Goal: Task Accomplishment & Management: Complete application form

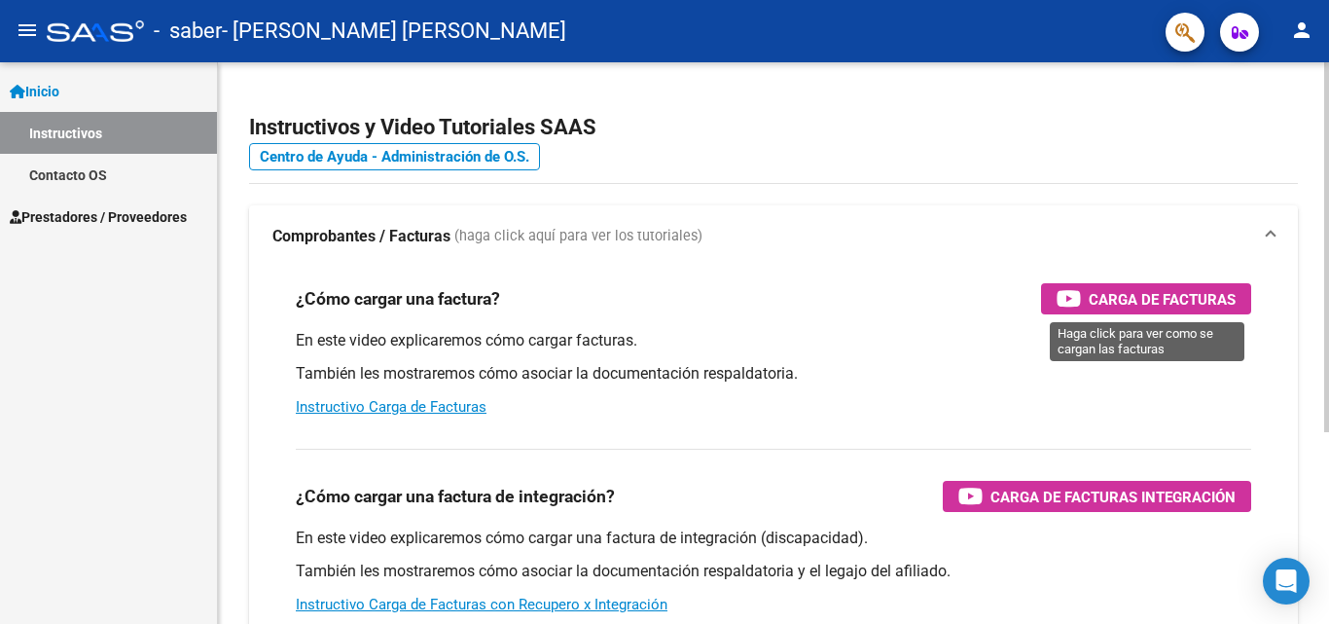
click at [1099, 310] on span "Carga de Facturas" at bounding box center [1162, 299] width 147 height 24
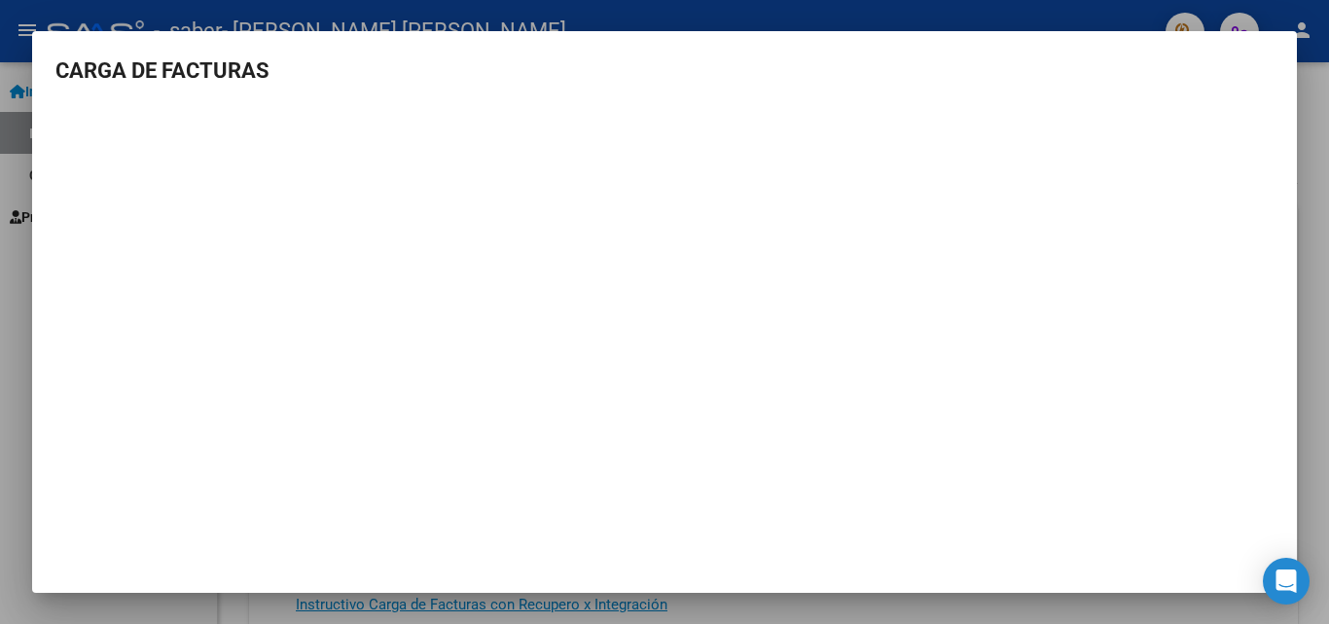
click at [1272, 61] on h3 "CARGA DE FACTURAS" at bounding box center [664, 70] width 1218 height 32
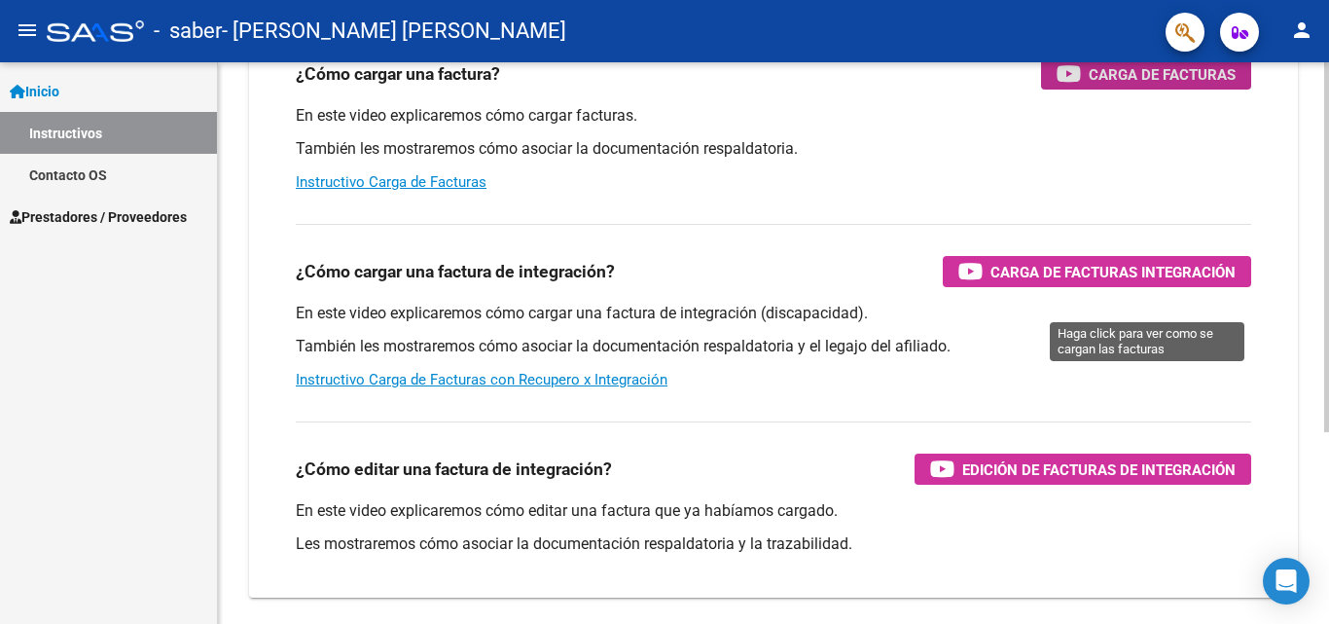
scroll to position [226, 0]
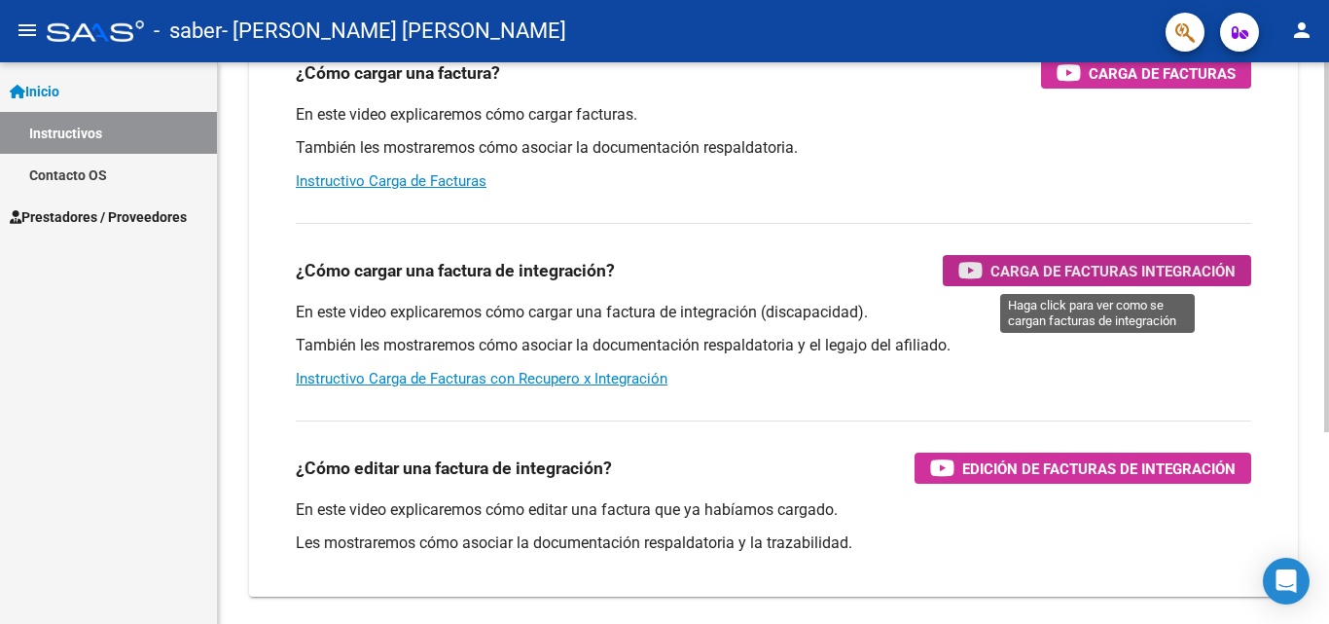
click at [976, 274] on icon "button" at bounding box center [970, 270] width 24 height 22
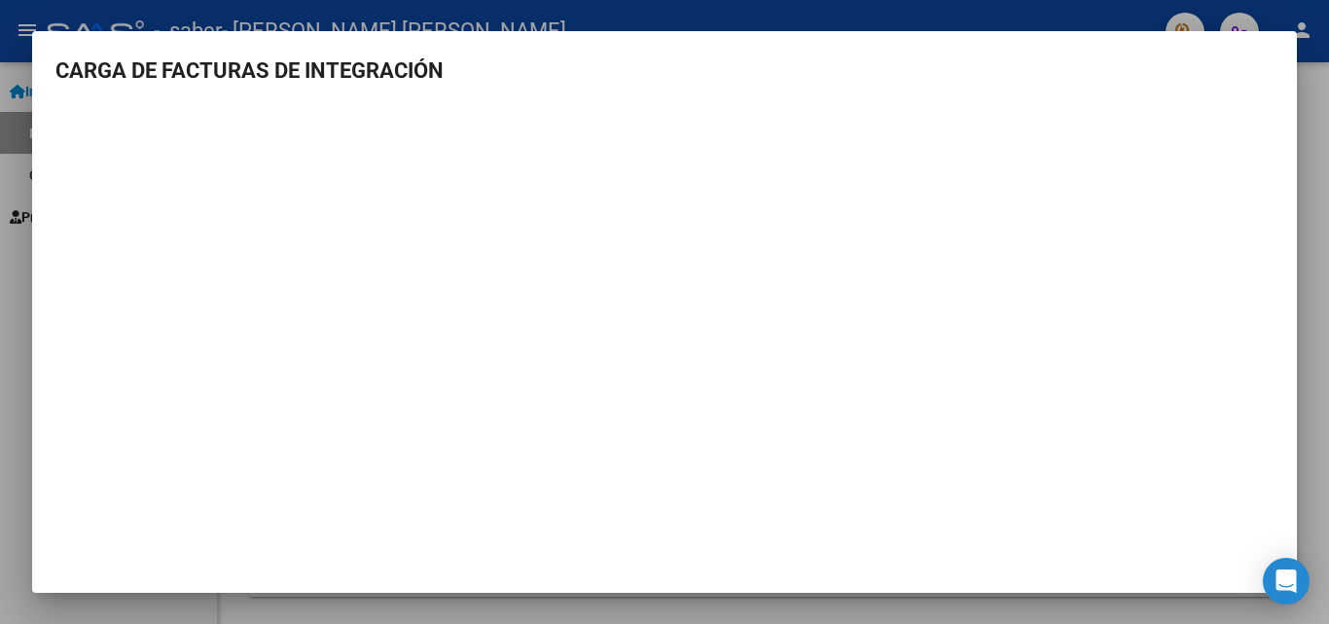
click at [1306, 383] on div at bounding box center [664, 312] width 1329 height 624
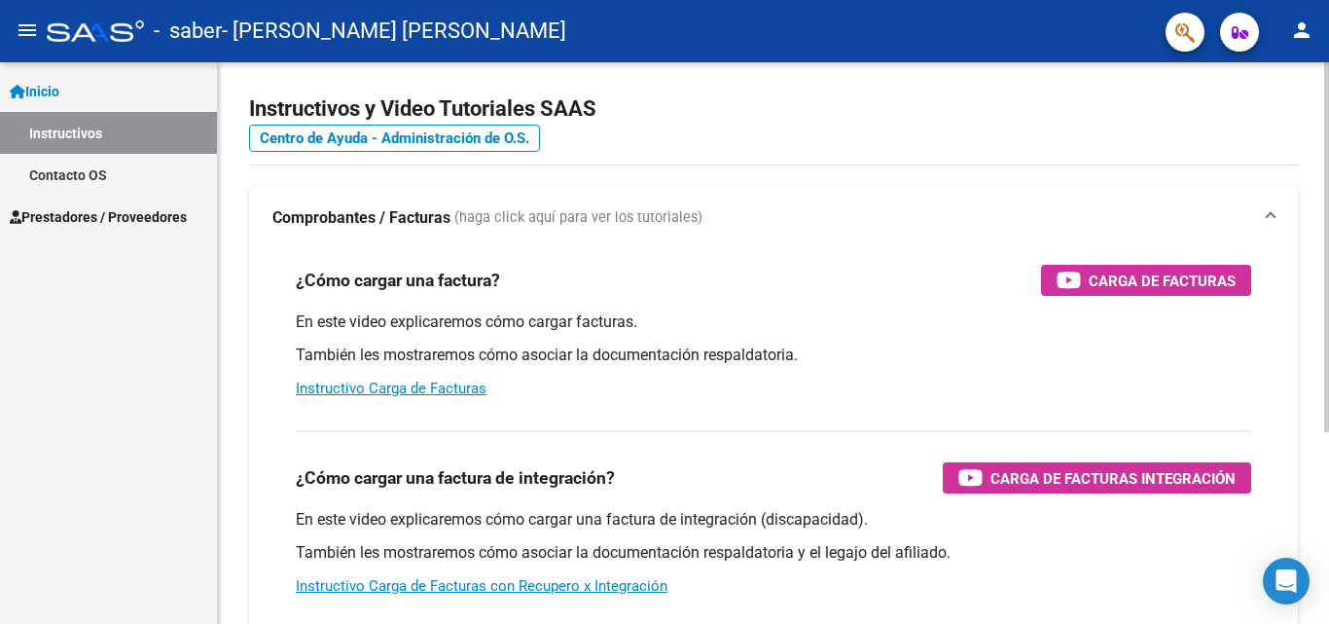
scroll to position [0, 0]
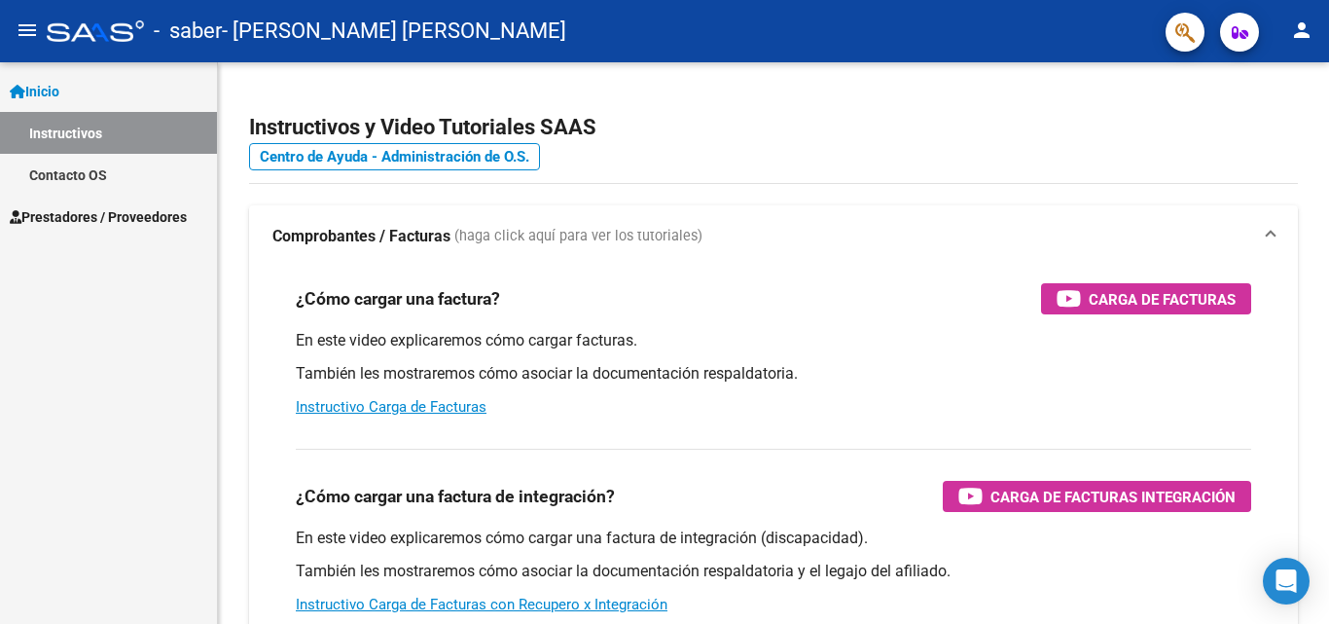
click at [58, 207] on span "Prestadores / Proveedores" at bounding box center [98, 216] width 177 height 21
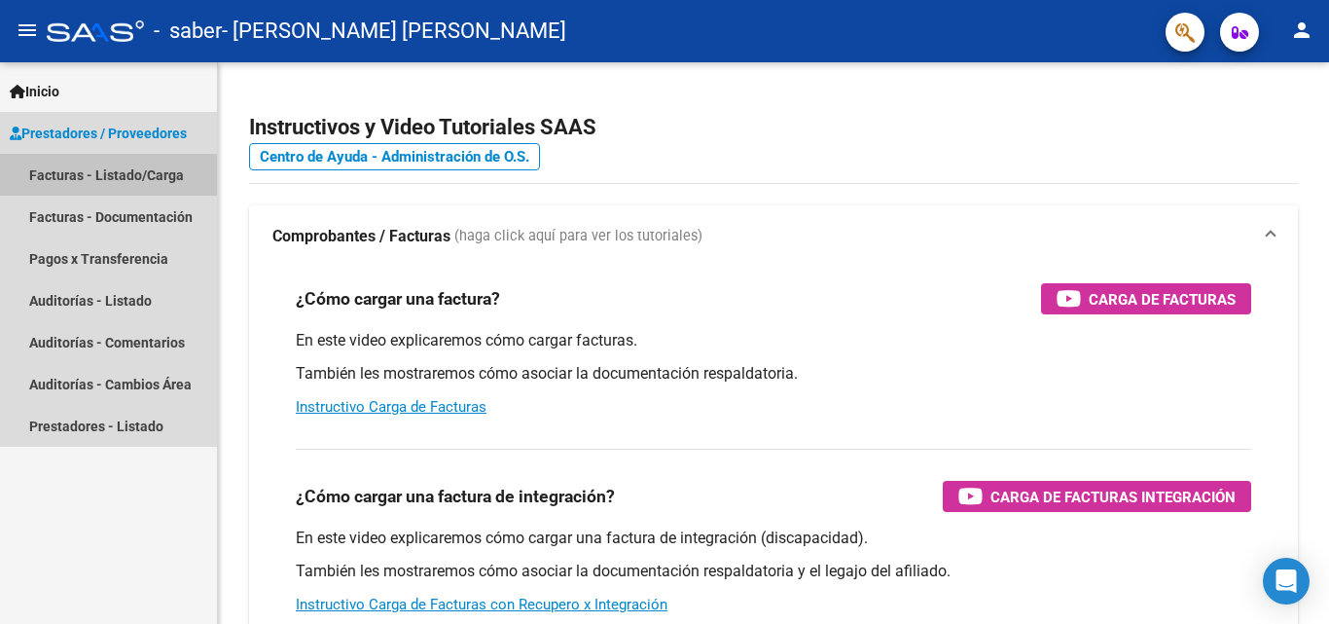
click at [153, 173] on link "Facturas - Listado/Carga" at bounding box center [108, 175] width 217 height 42
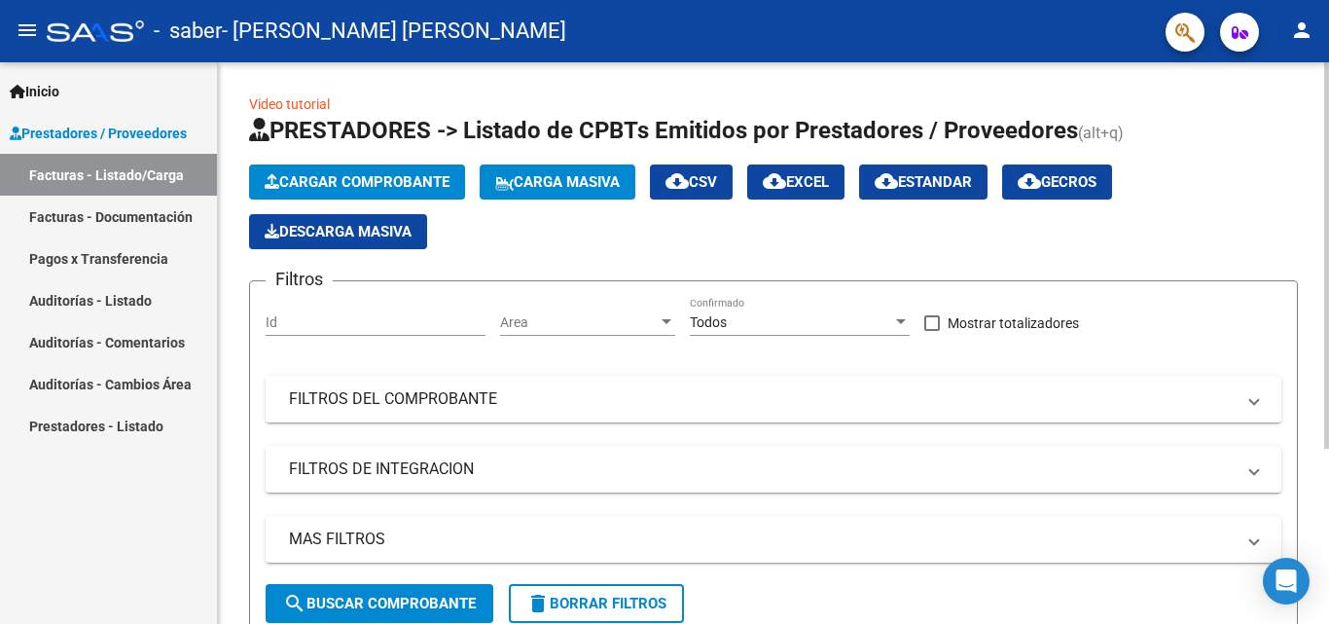
click at [373, 173] on span "Cargar Comprobante" at bounding box center [357, 182] width 185 height 18
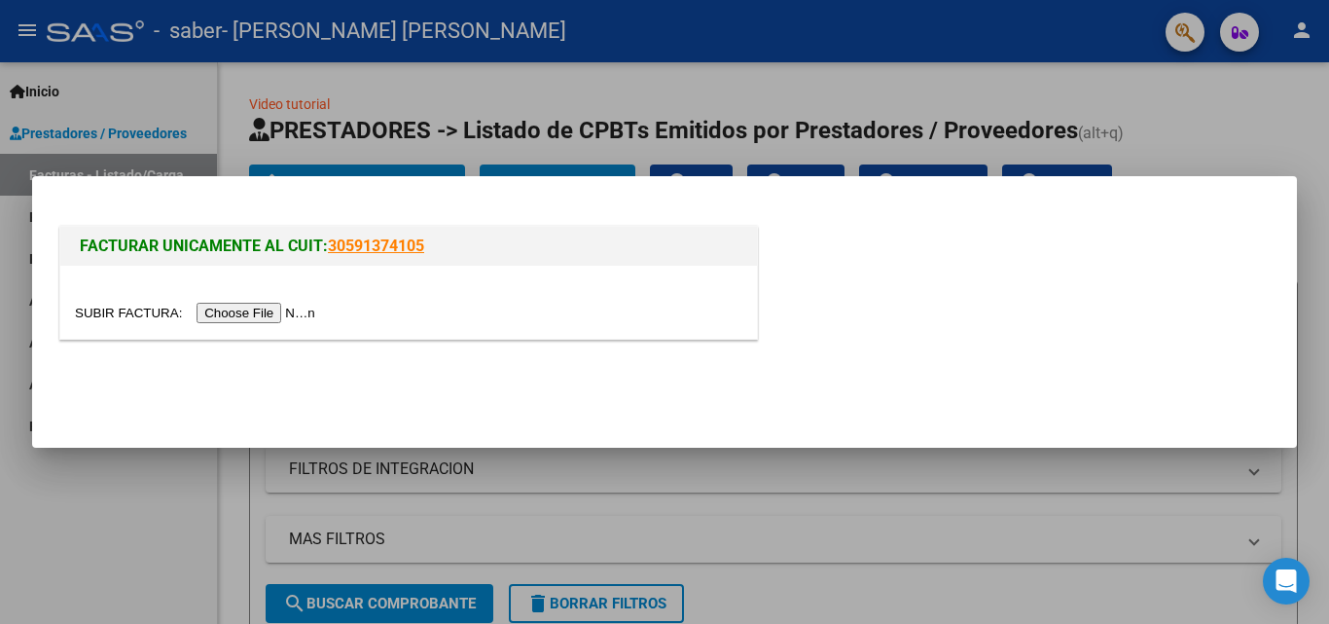
click at [305, 308] on input "file" at bounding box center [198, 313] width 246 height 20
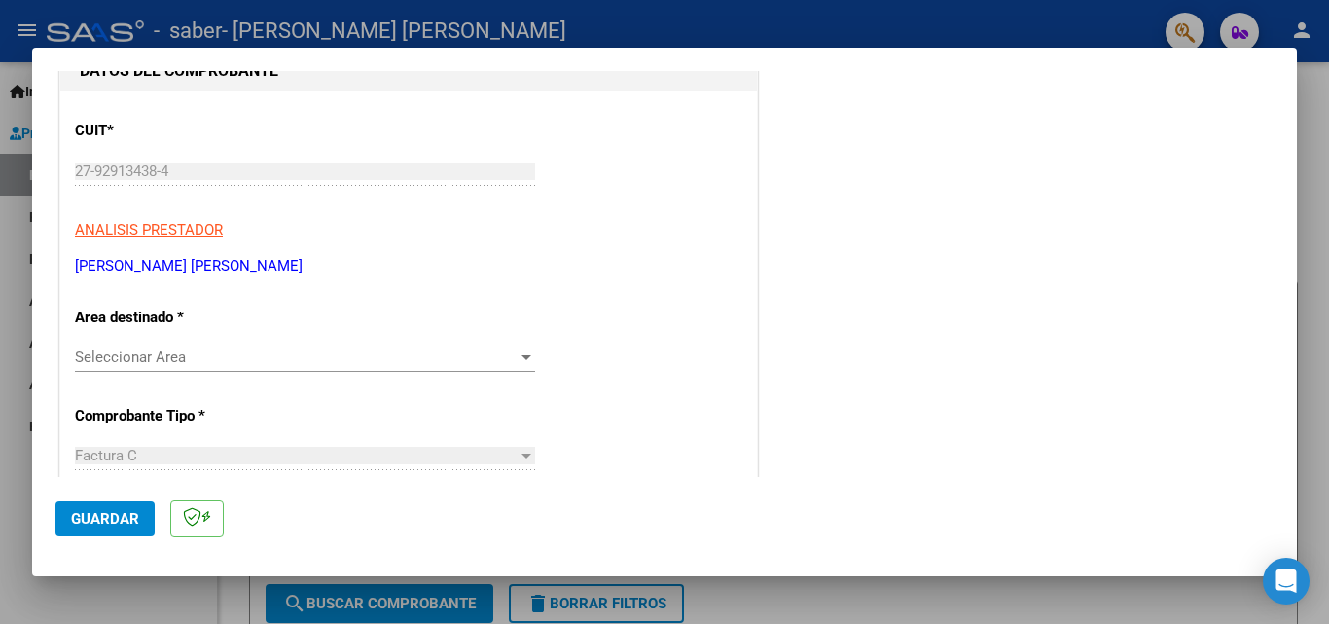
scroll to position [274, 0]
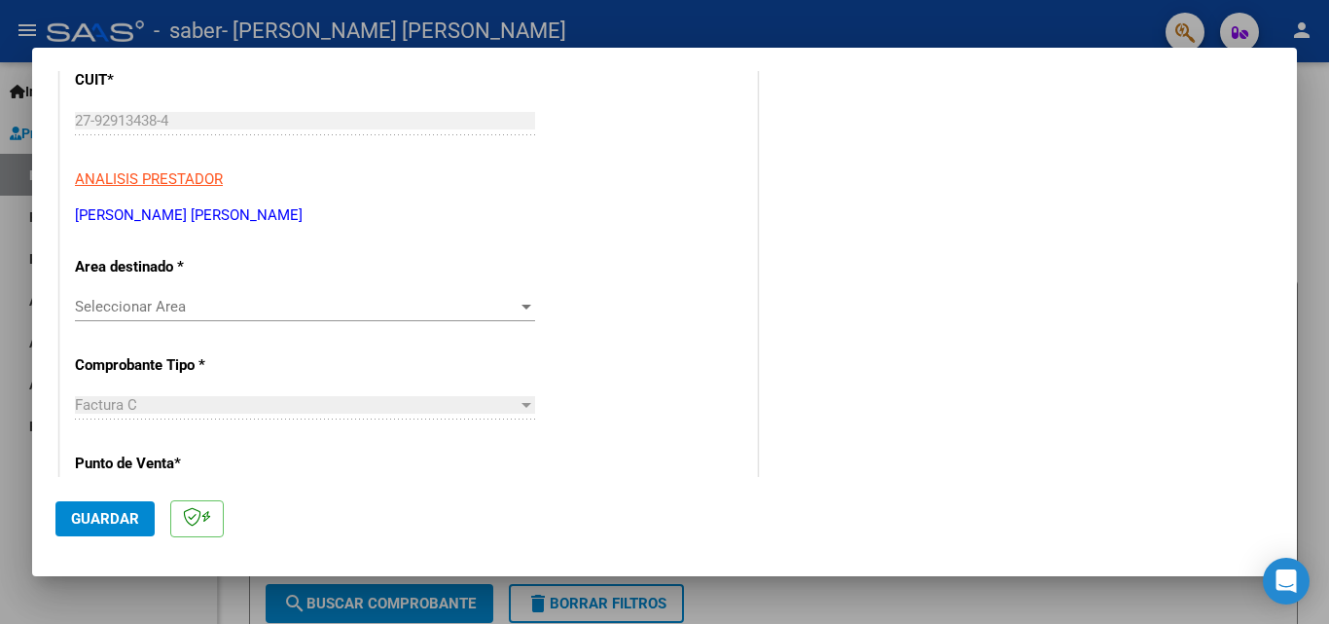
click at [392, 300] on span "Seleccionar Area" at bounding box center [296, 307] width 443 height 18
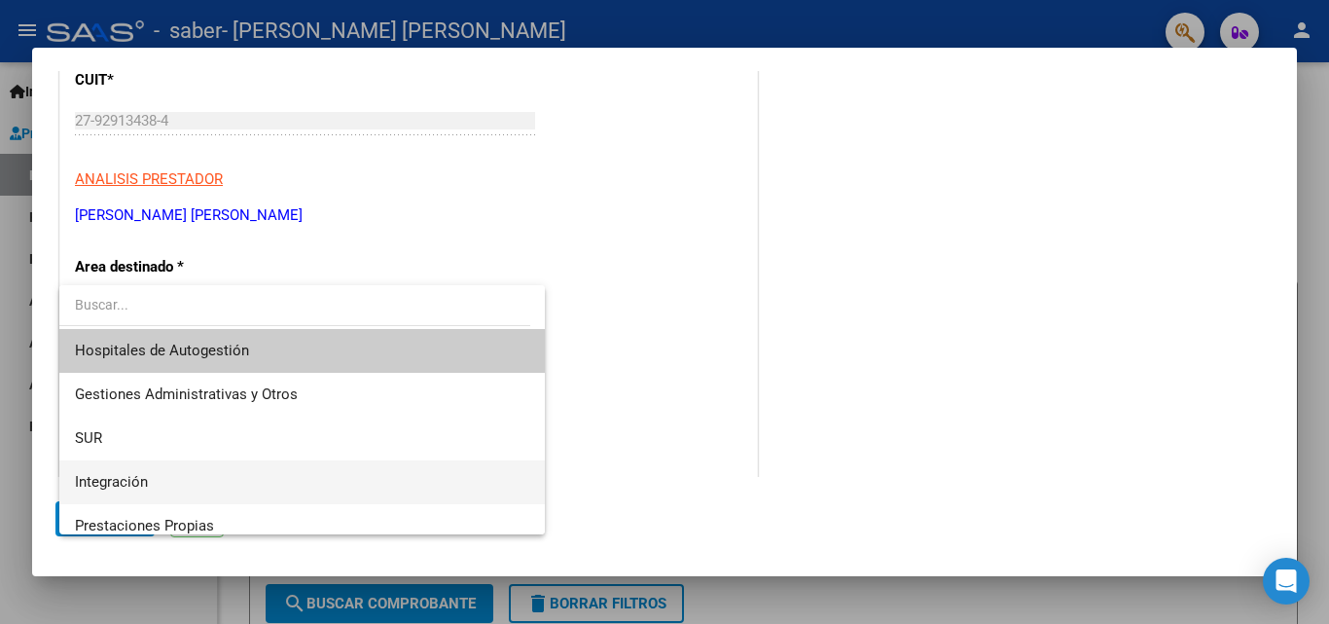
click at [168, 471] on span "Integración" at bounding box center [302, 482] width 454 height 44
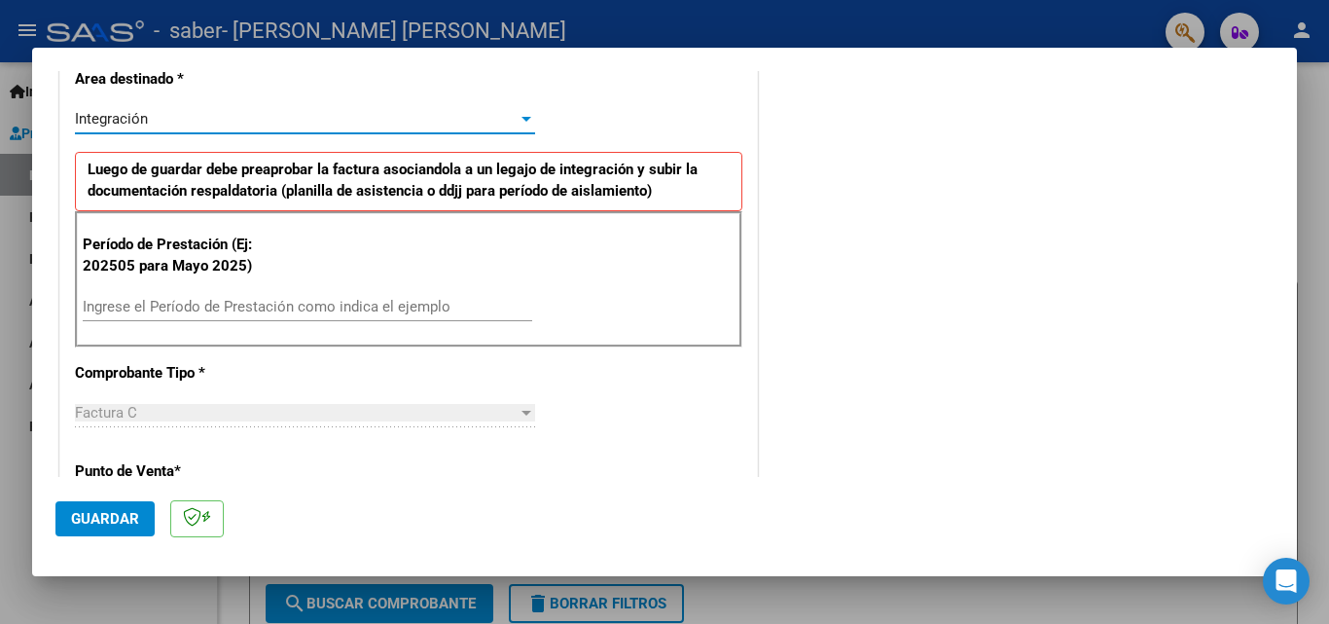
scroll to position [480, 0]
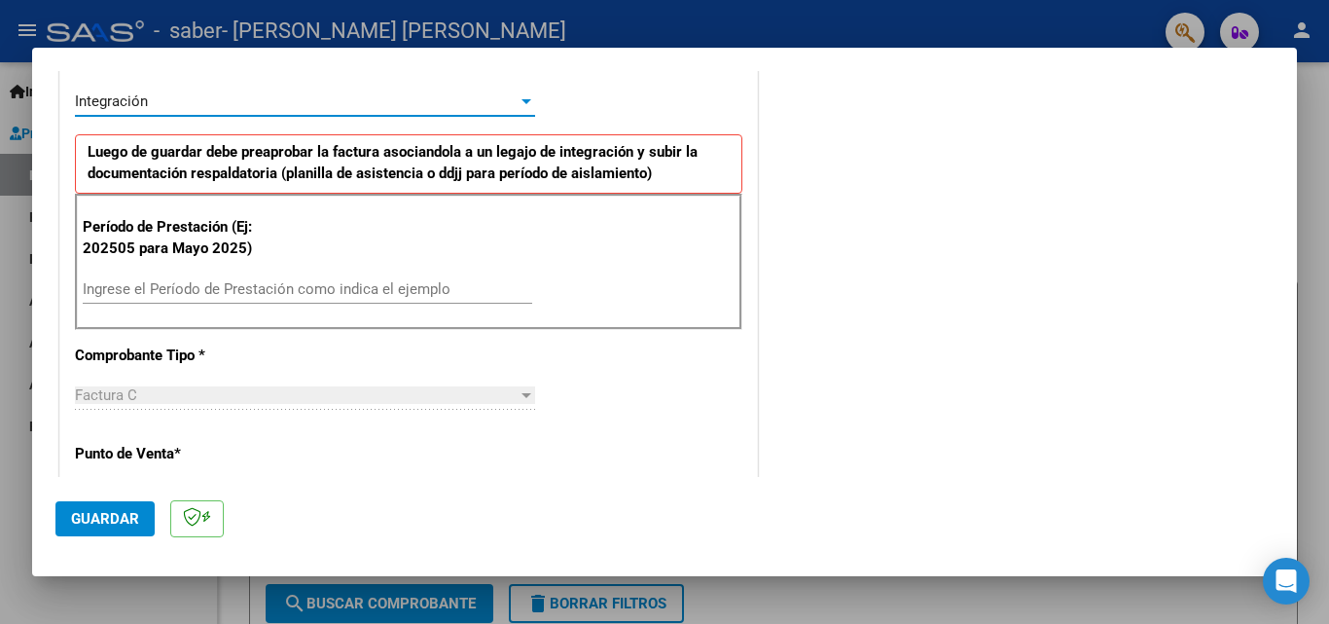
click at [201, 294] on input "Ingrese el Período de Prestación como indica el ejemplo" at bounding box center [307, 289] width 449 height 18
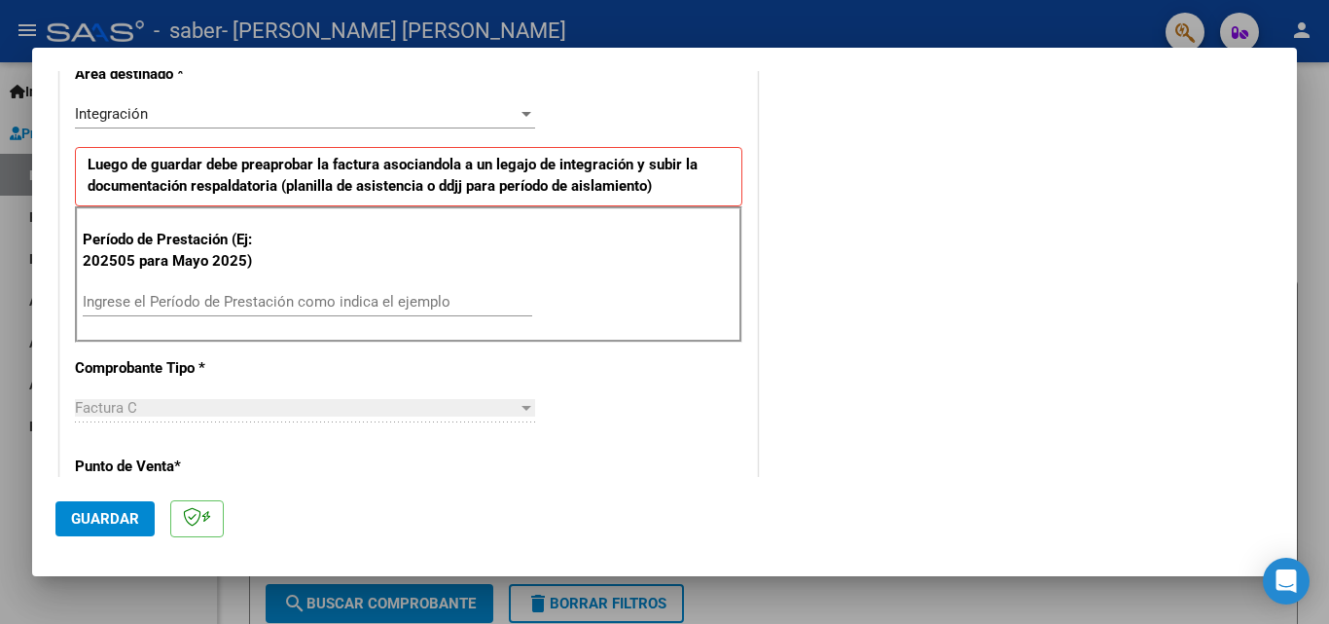
scroll to position [389, 0]
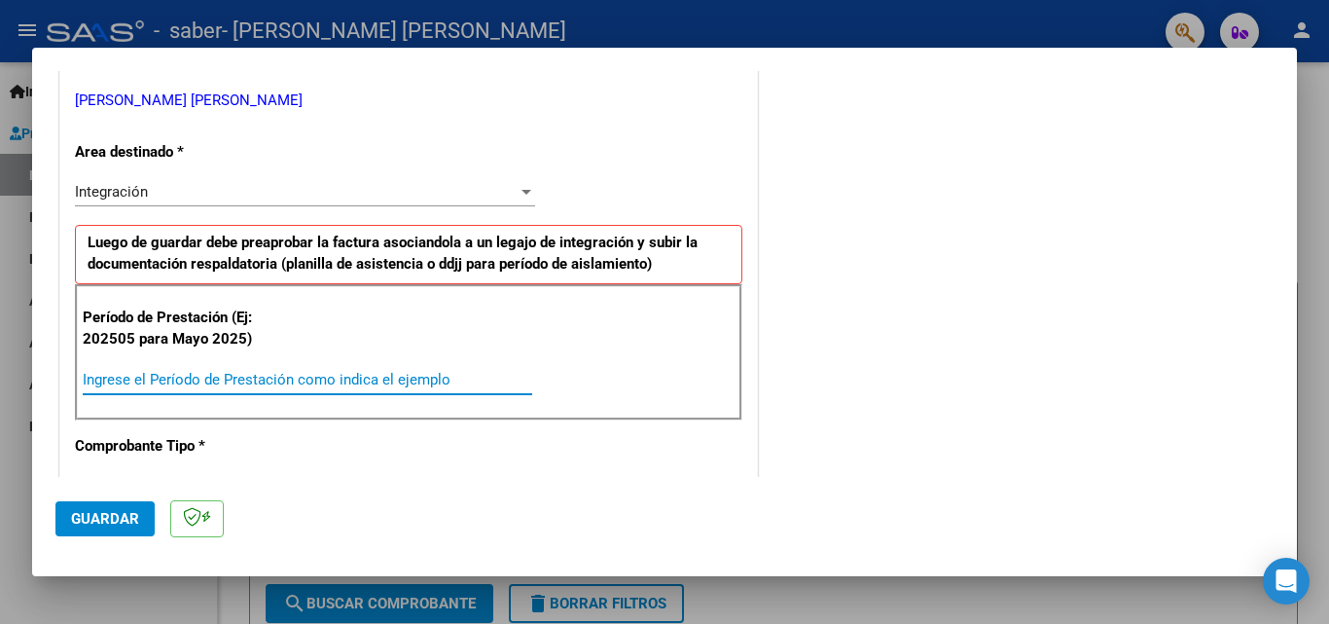
click at [288, 384] on input "Ingrese el Período de Prestación como indica el ejemplo" at bounding box center [307, 380] width 449 height 18
type input "202509"
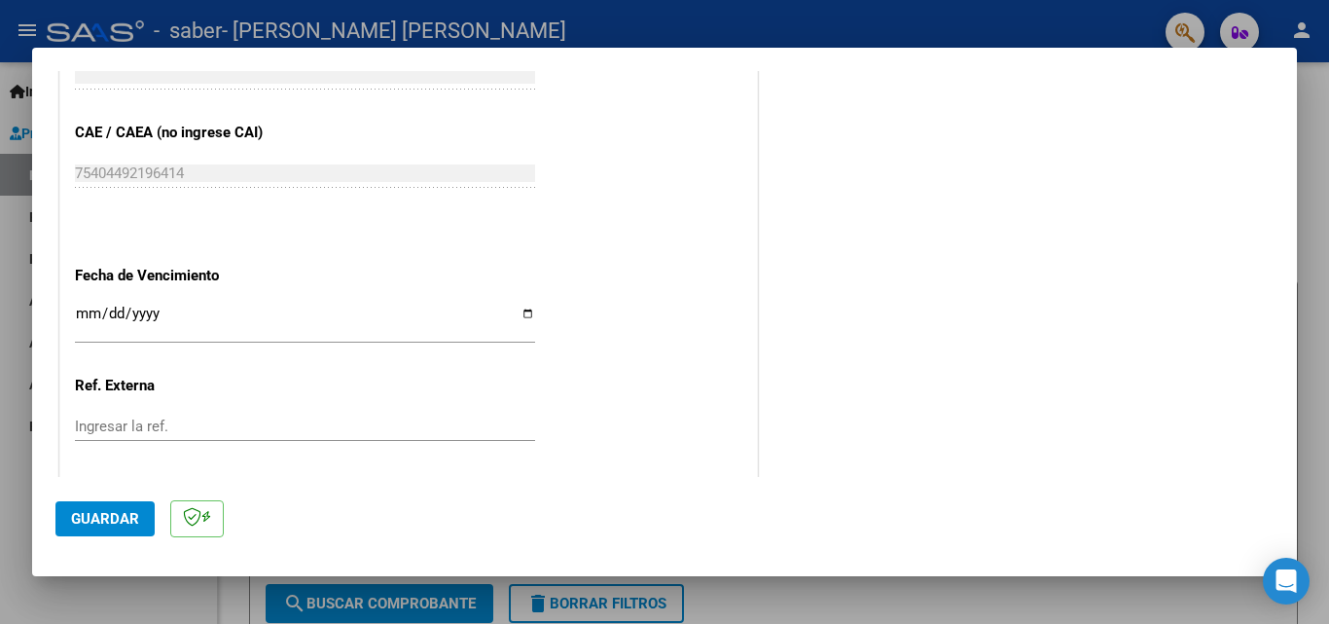
scroll to position [1306, 0]
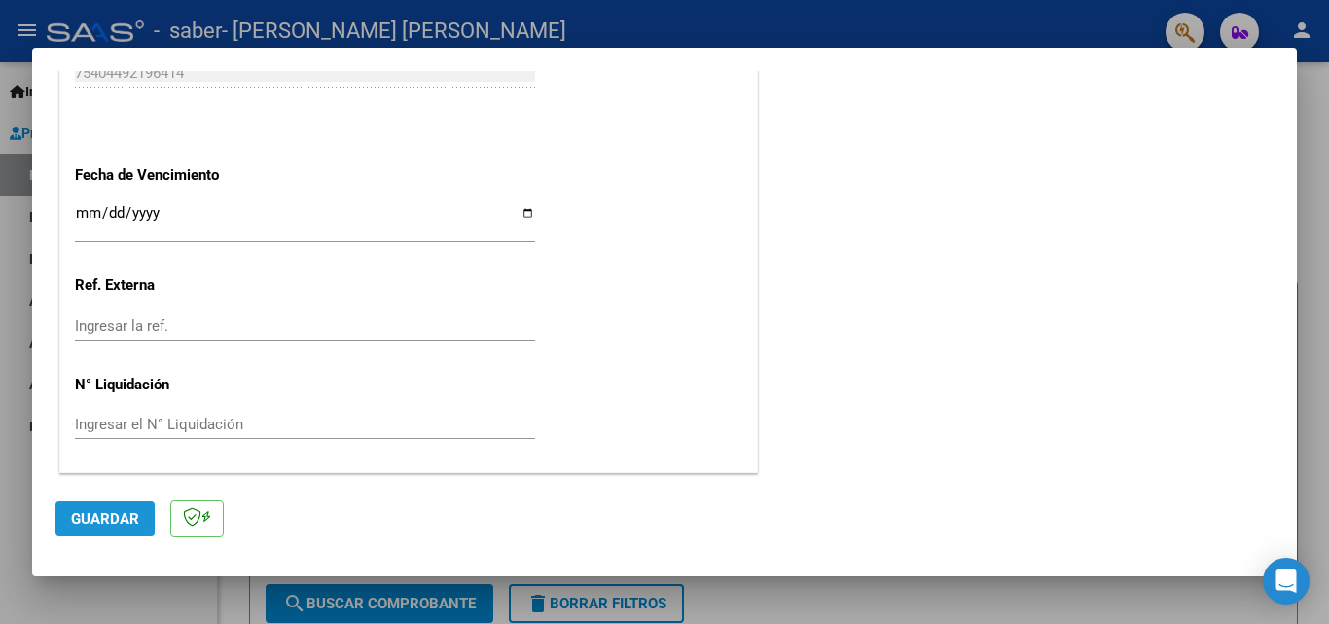
click at [102, 515] on span "Guardar" at bounding box center [105, 519] width 68 height 18
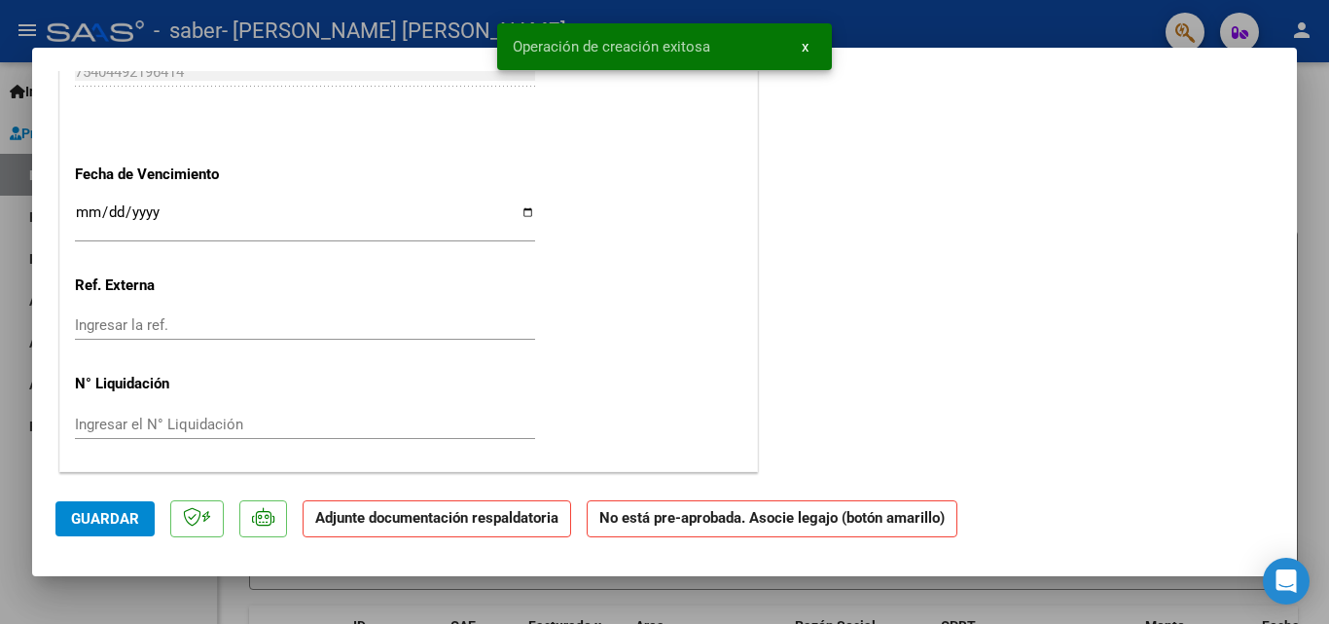
scroll to position [0, 0]
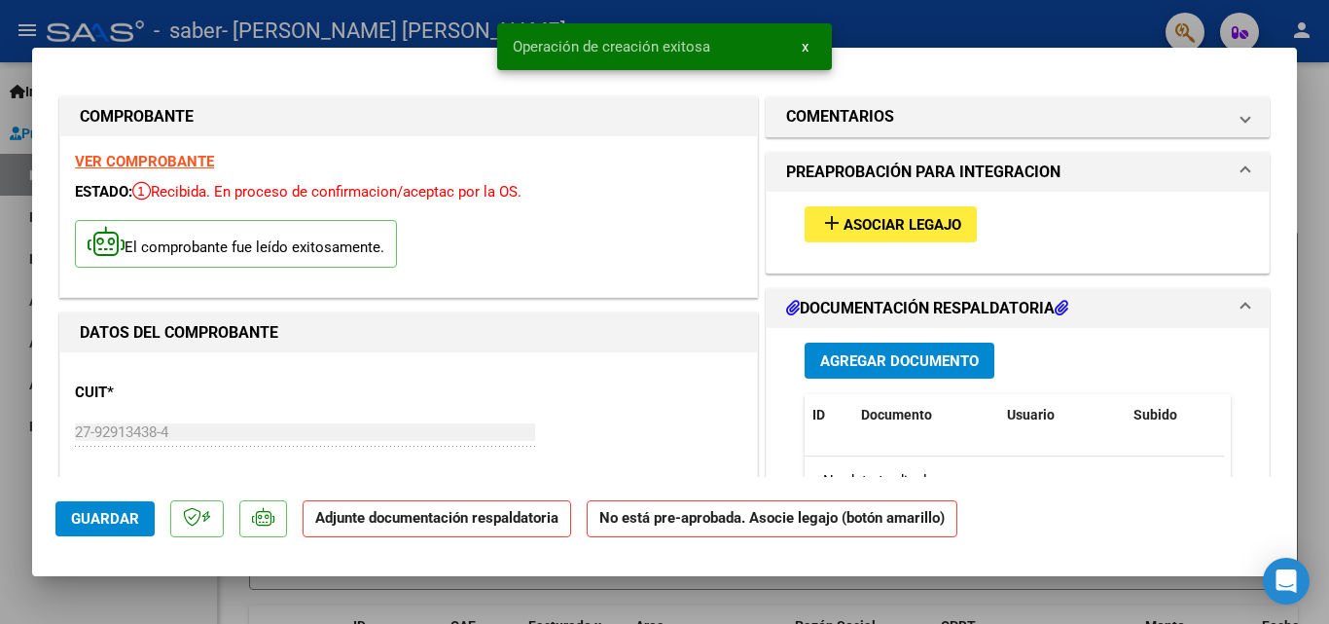
click at [864, 222] on span "Asociar Legajo" at bounding box center [902, 225] width 118 height 18
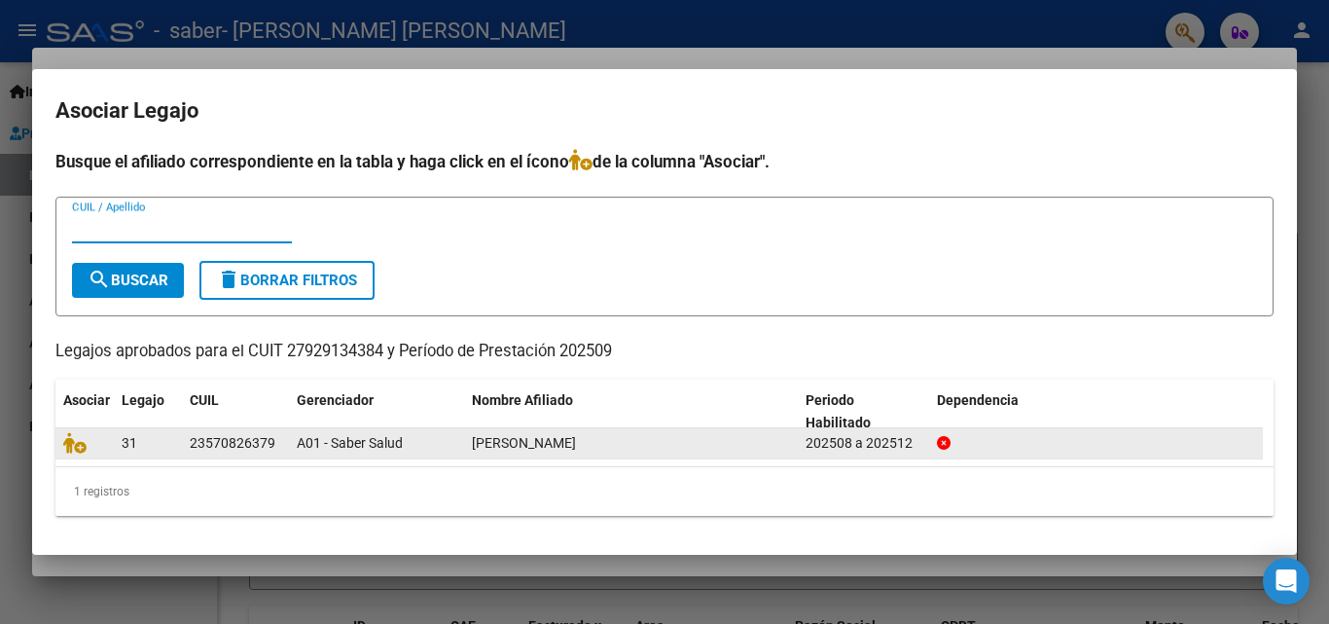
click at [492, 442] on span "[PERSON_NAME]" at bounding box center [524, 443] width 104 height 16
click at [109, 438] on datatable-body-cell at bounding box center [84, 443] width 58 height 30
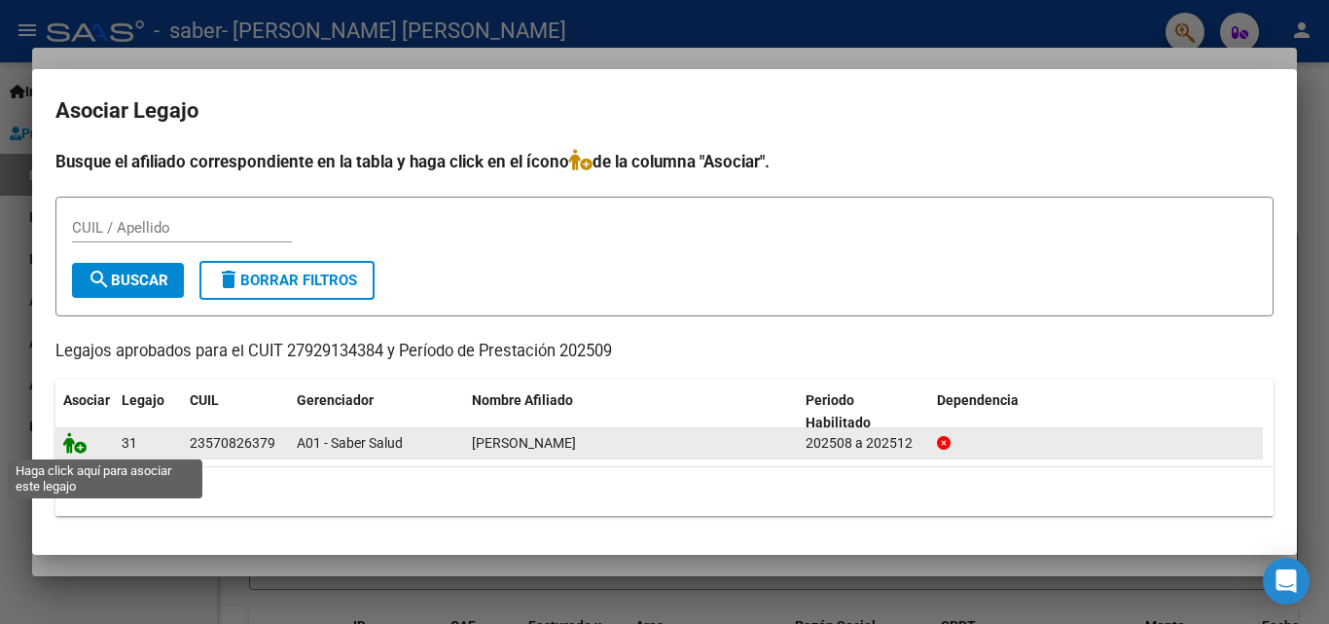
click at [71, 443] on icon at bounding box center [74, 442] width 23 height 21
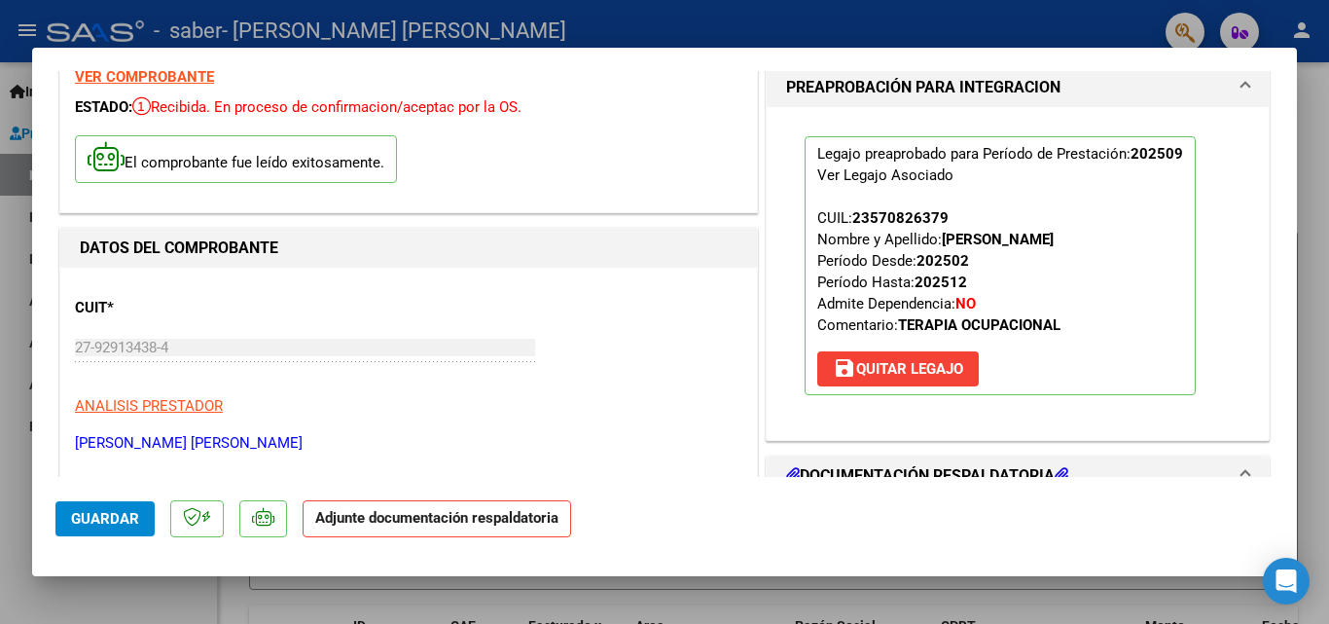
scroll to position [204, 0]
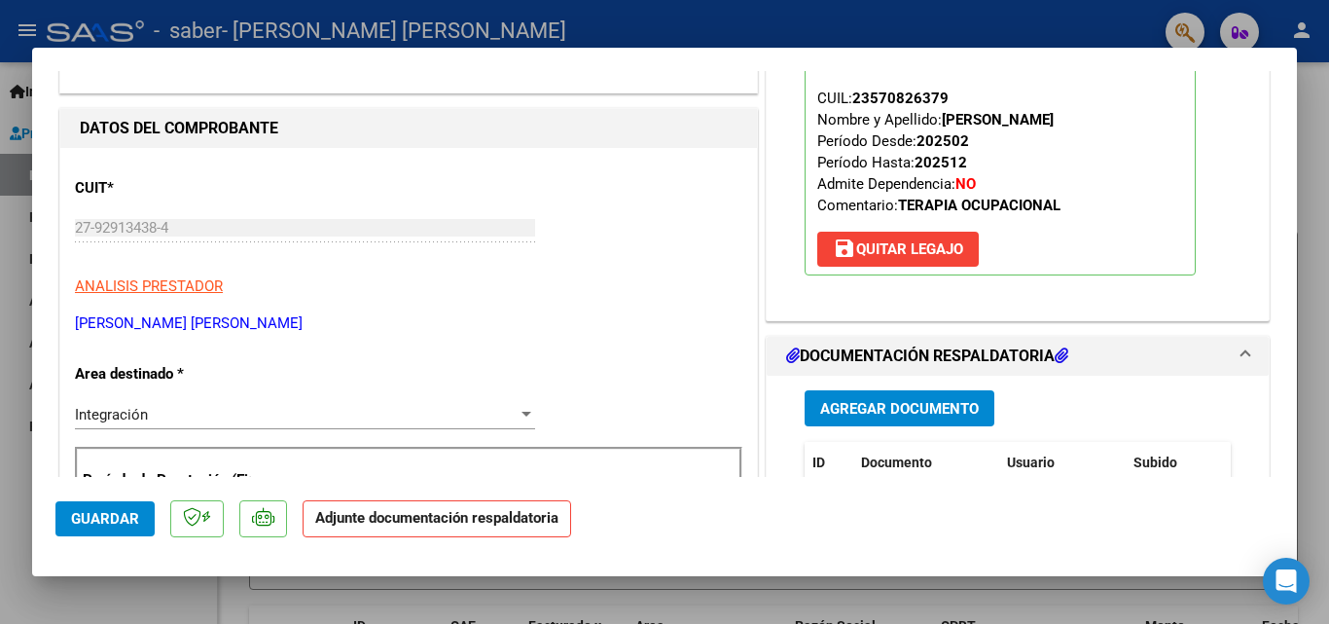
click at [857, 404] on span "Agregar Documento" at bounding box center [899, 409] width 159 height 18
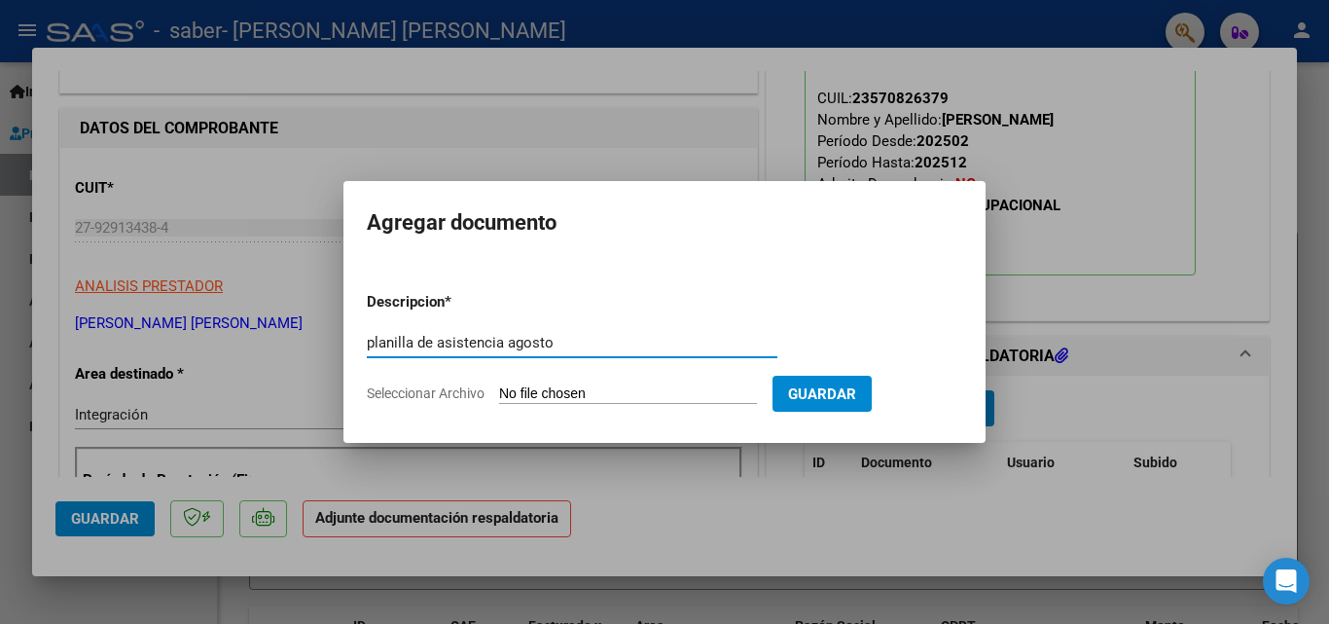
type input "planilla de asistencia agosto"
click at [676, 390] on input "Seleccionar Archivo" at bounding box center [628, 394] width 258 height 18
type input "C:\fakepath\[PERSON_NAME].pdf"
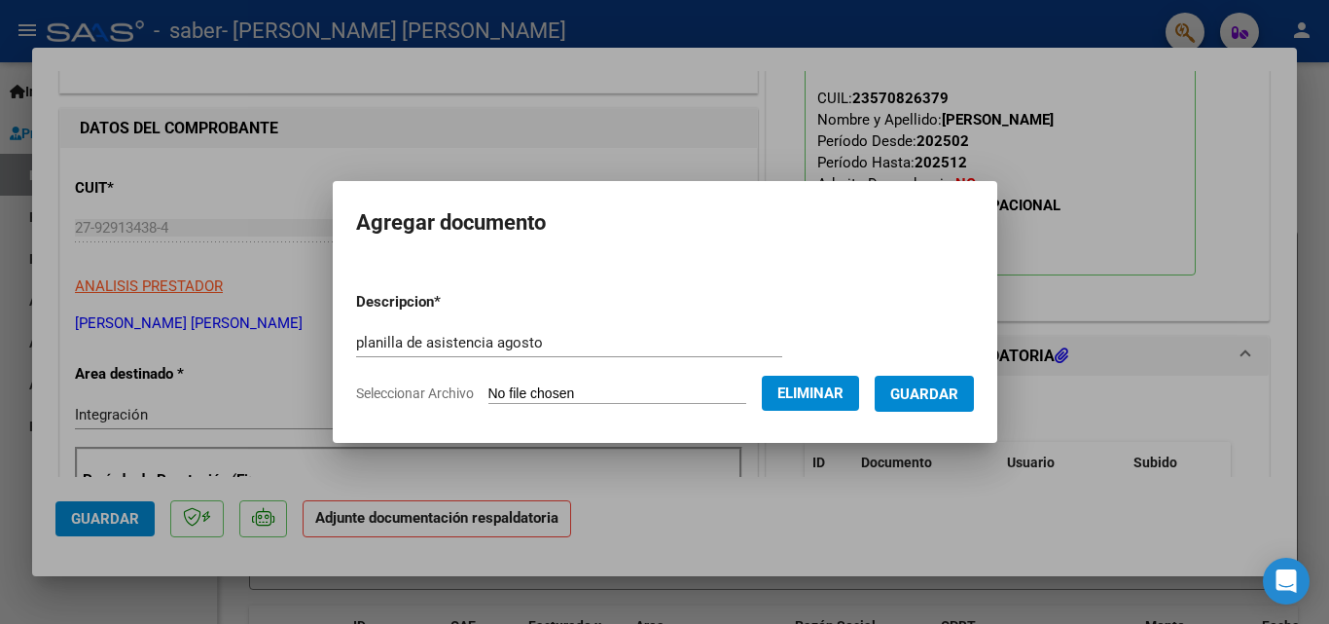
click at [936, 389] on span "Guardar" at bounding box center [924, 394] width 68 height 18
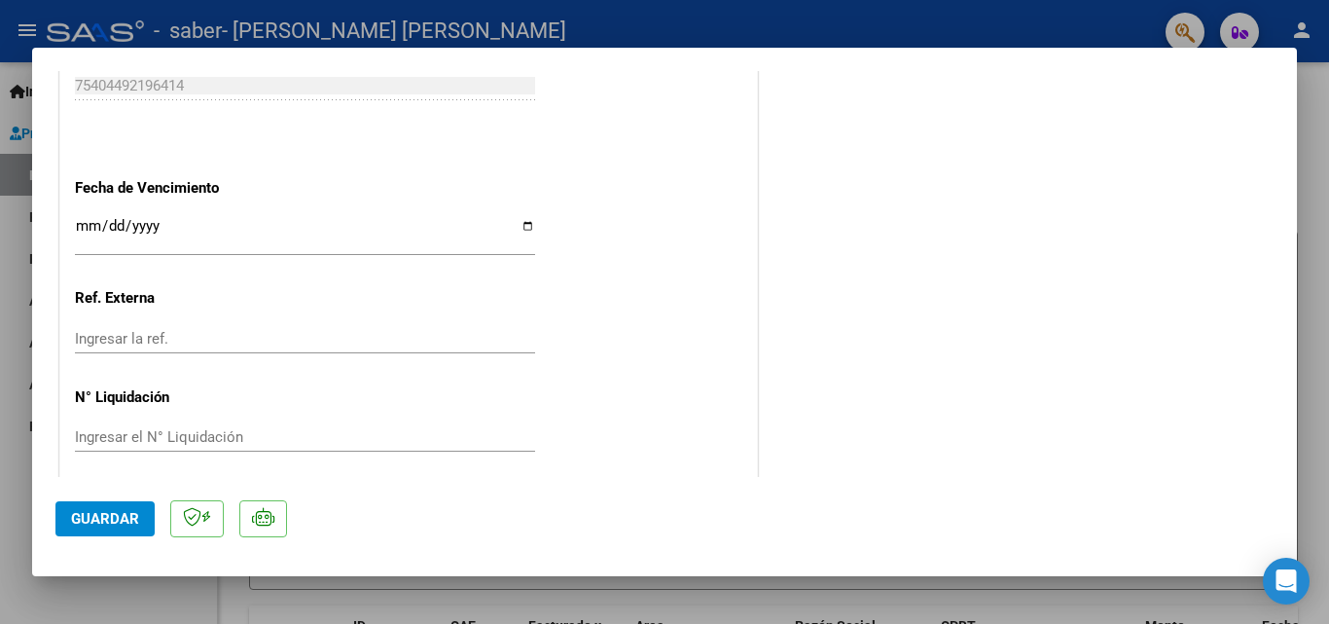
scroll to position [1336, 0]
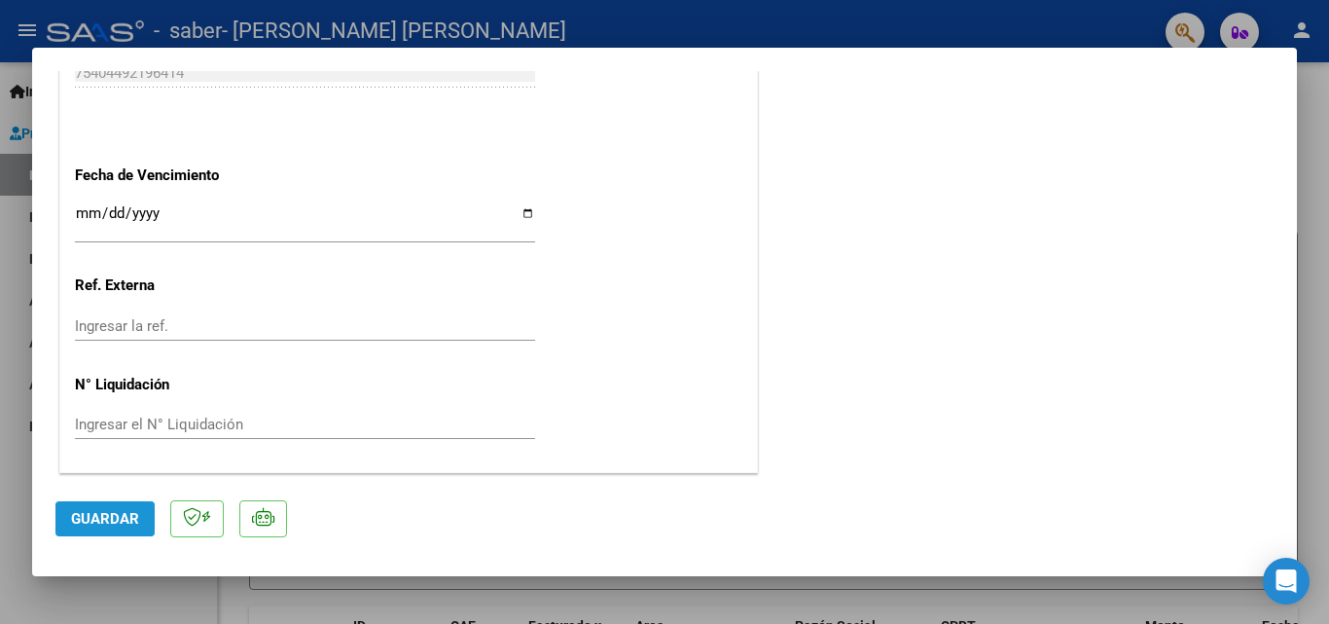
click at [97, 518] on span "Guardar" at bounding box center [105, 519] width 68 height 18
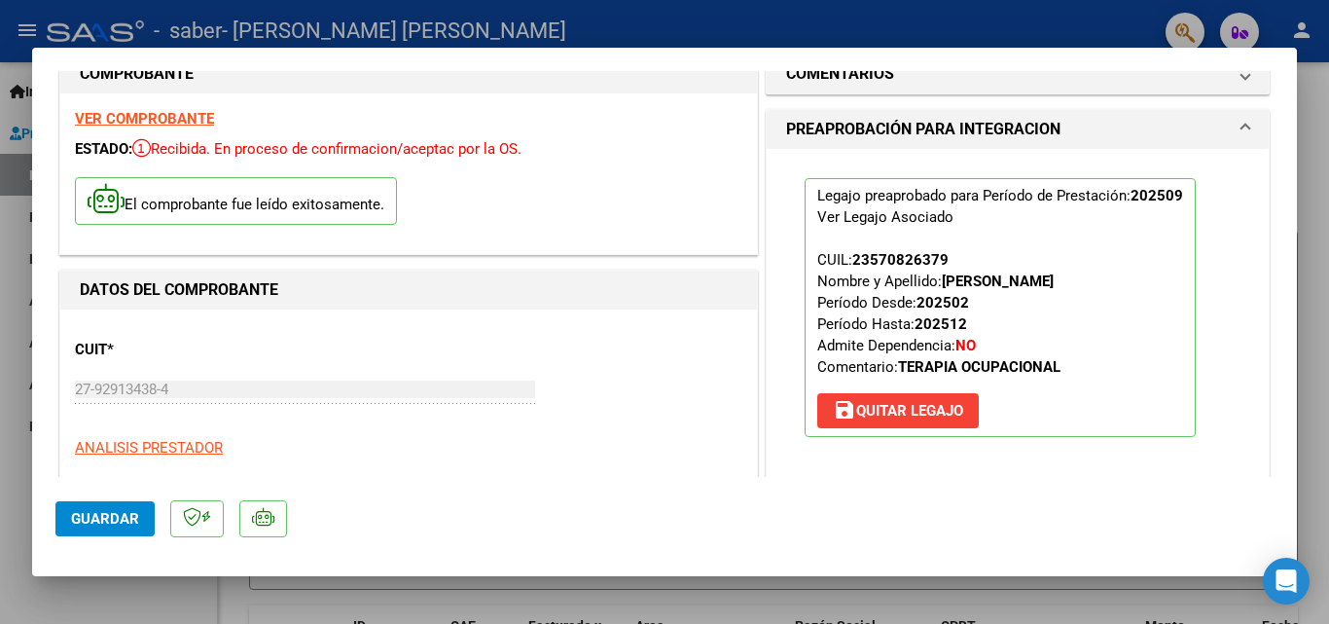
scroll to position [0, 0]
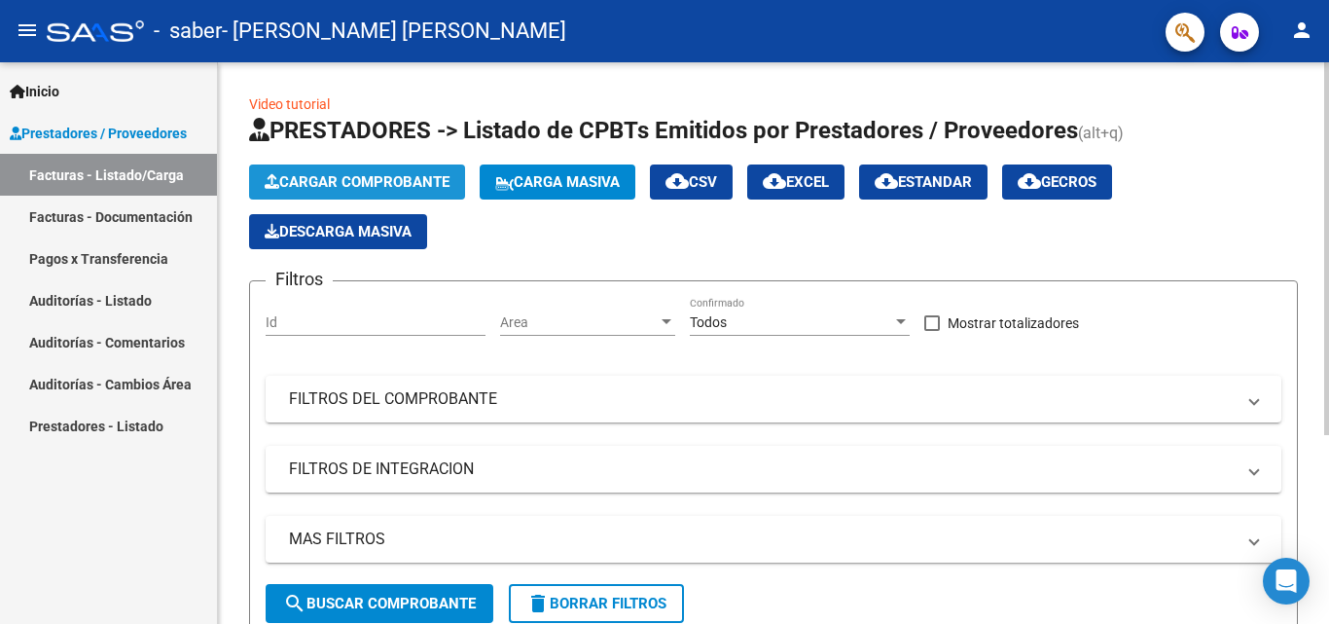
click at [315, 185] on span "Cargar Comprobante" at bounding box center [357, 182] width 185 height 18
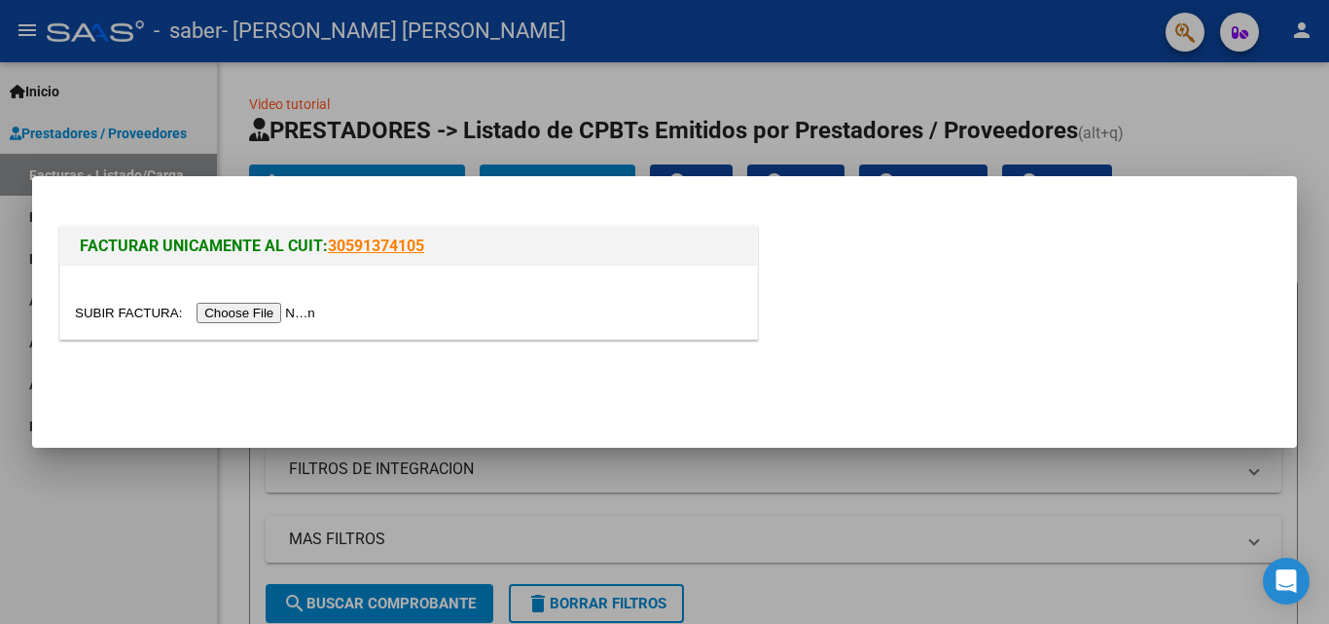
click at [273, 304] on input "file" at bounding box center [198, 313] width 246 height 20
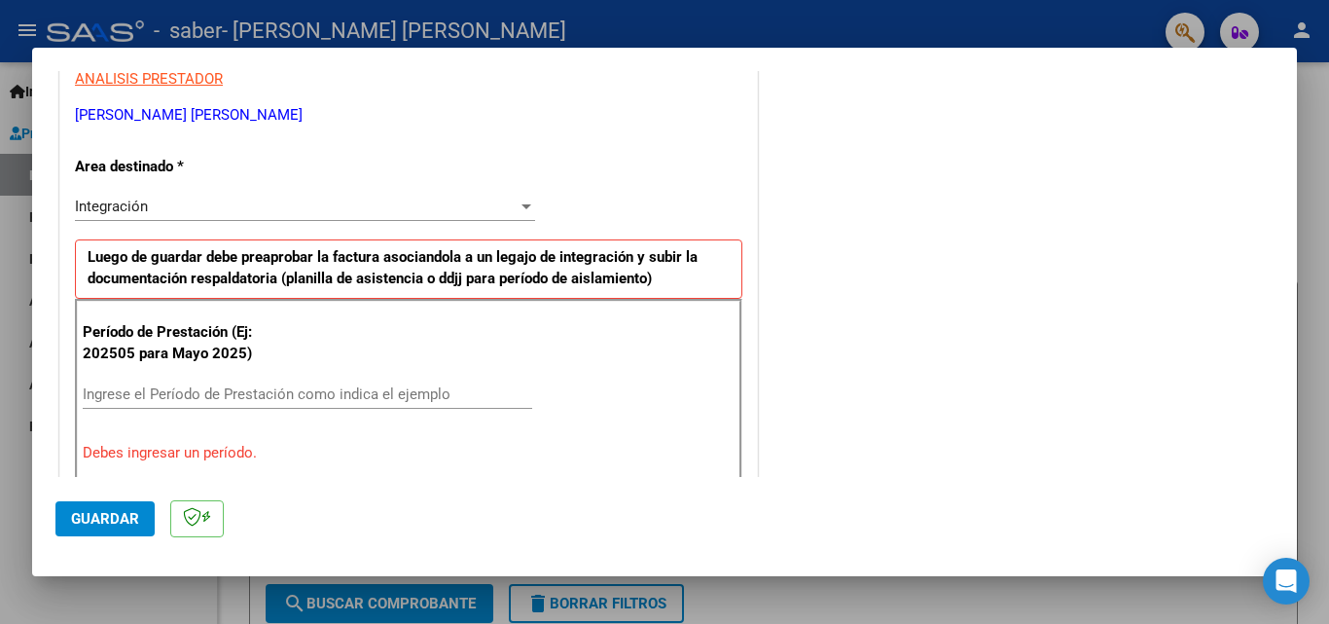
scroll to position [458, 0]
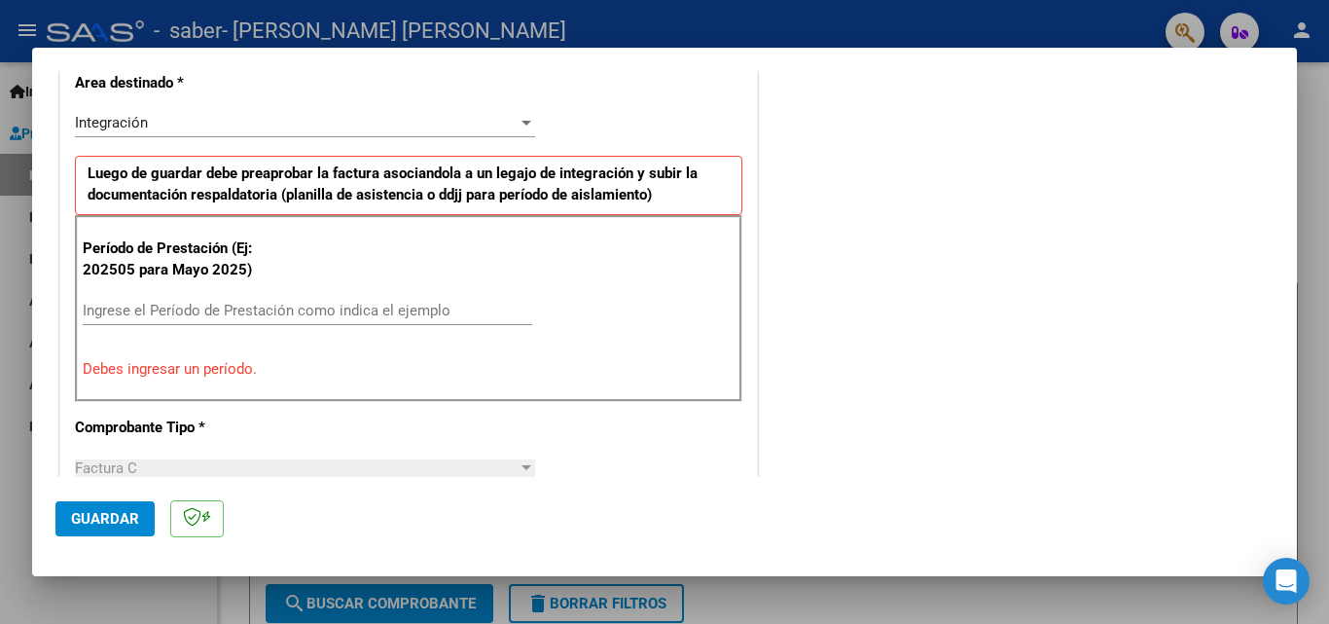
click at [166, 317] on input "Ingrese el Período de Prestación como indica el ejemplo" at bounding box center [307, 311] width 449 height 18
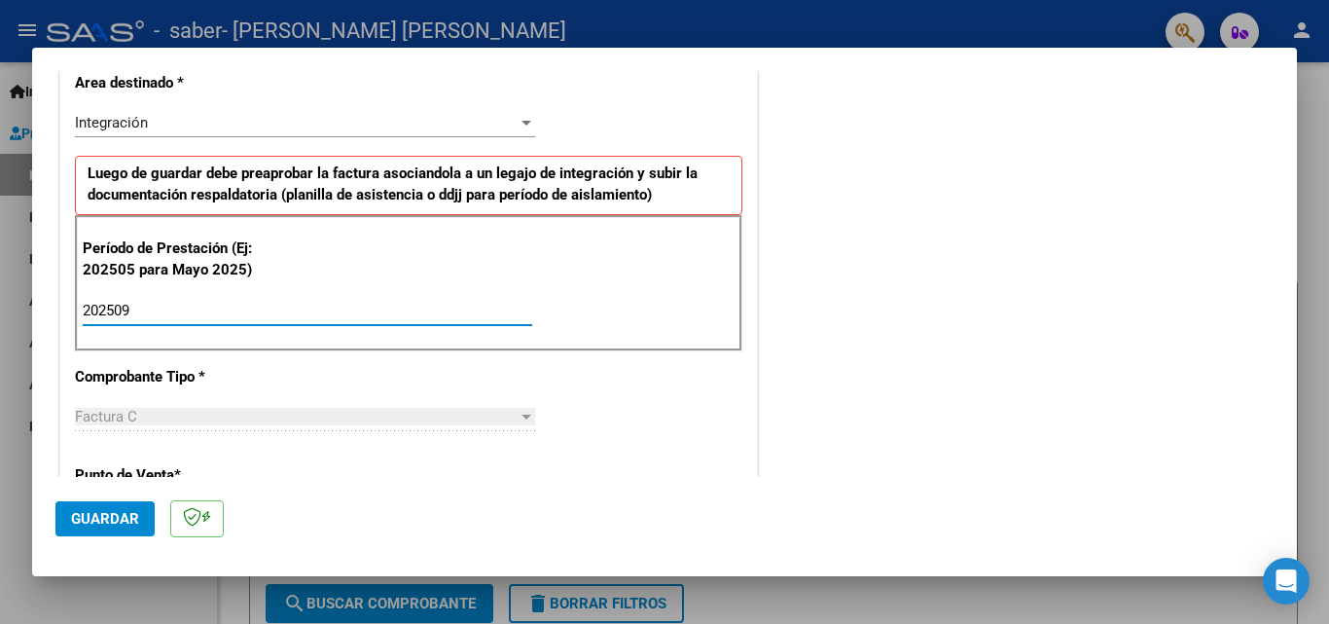
type input "202509"
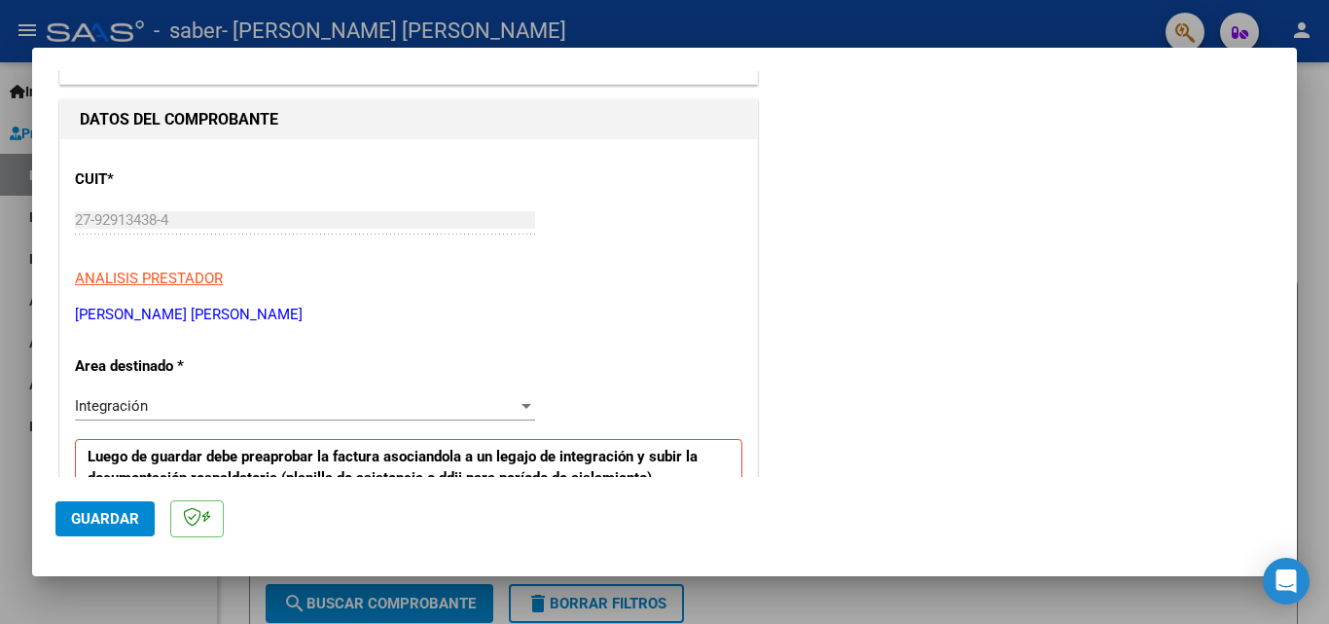
scroll to position [141, 0]
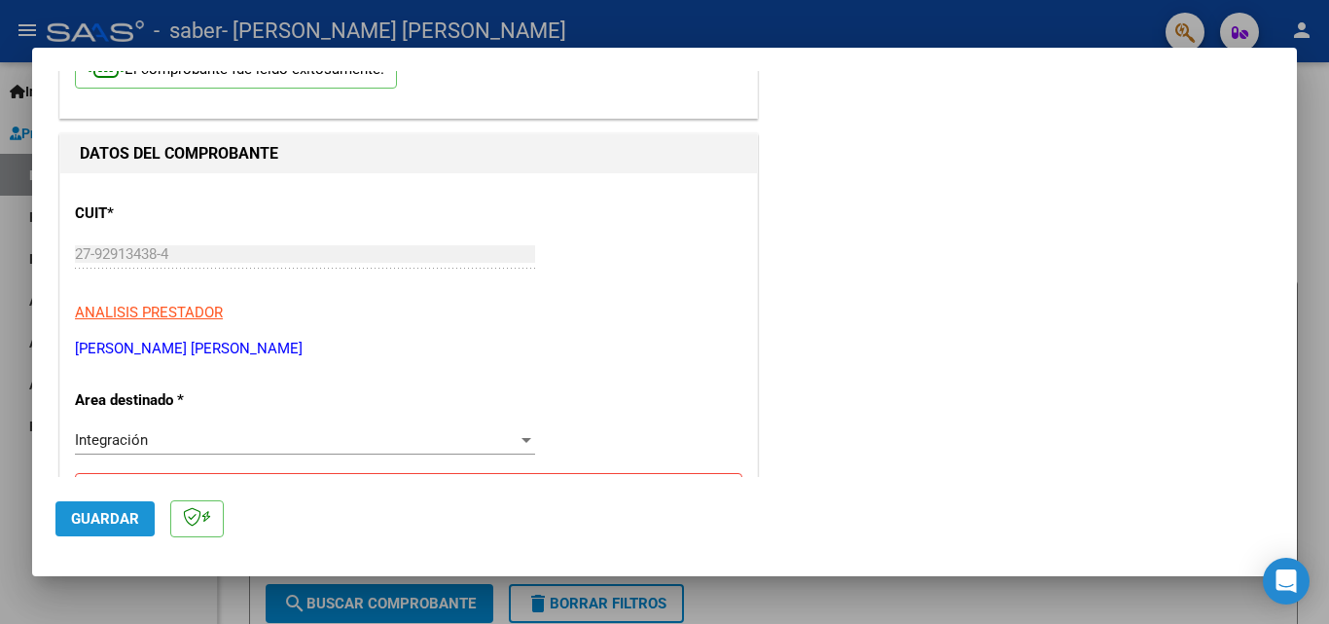
click at [95, 516] on span "Guardar" at bounding box center [105, 519] width 68 height 18
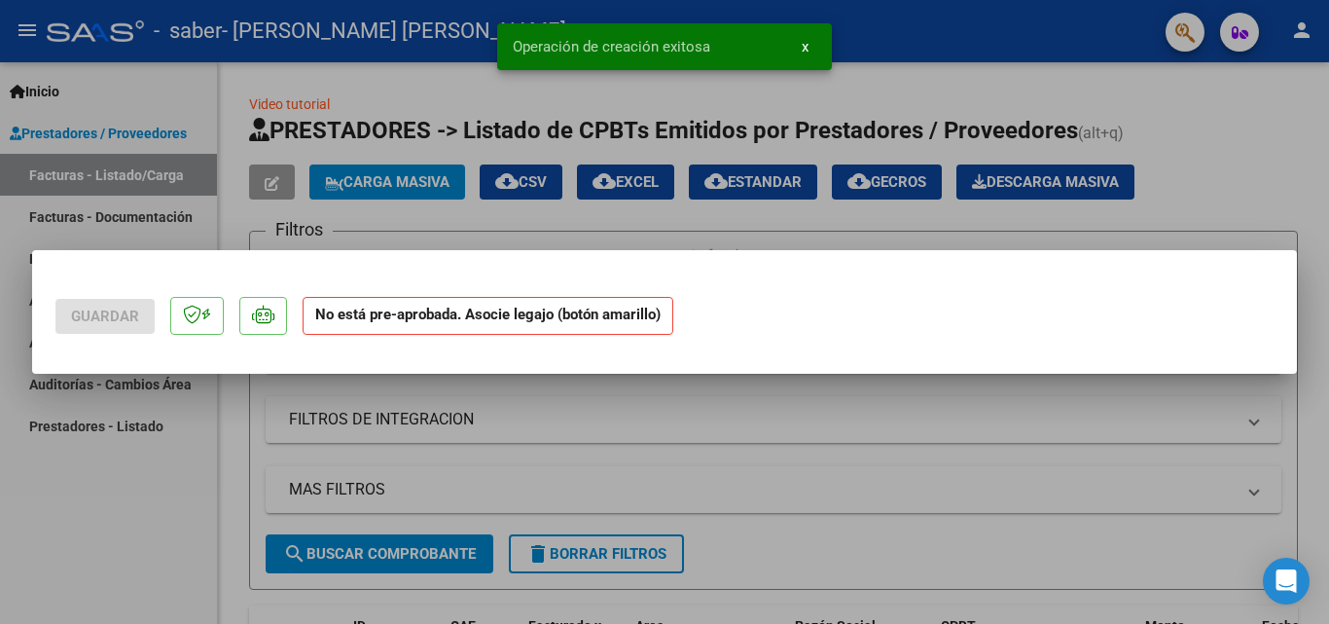
scroll to position [0, 0]
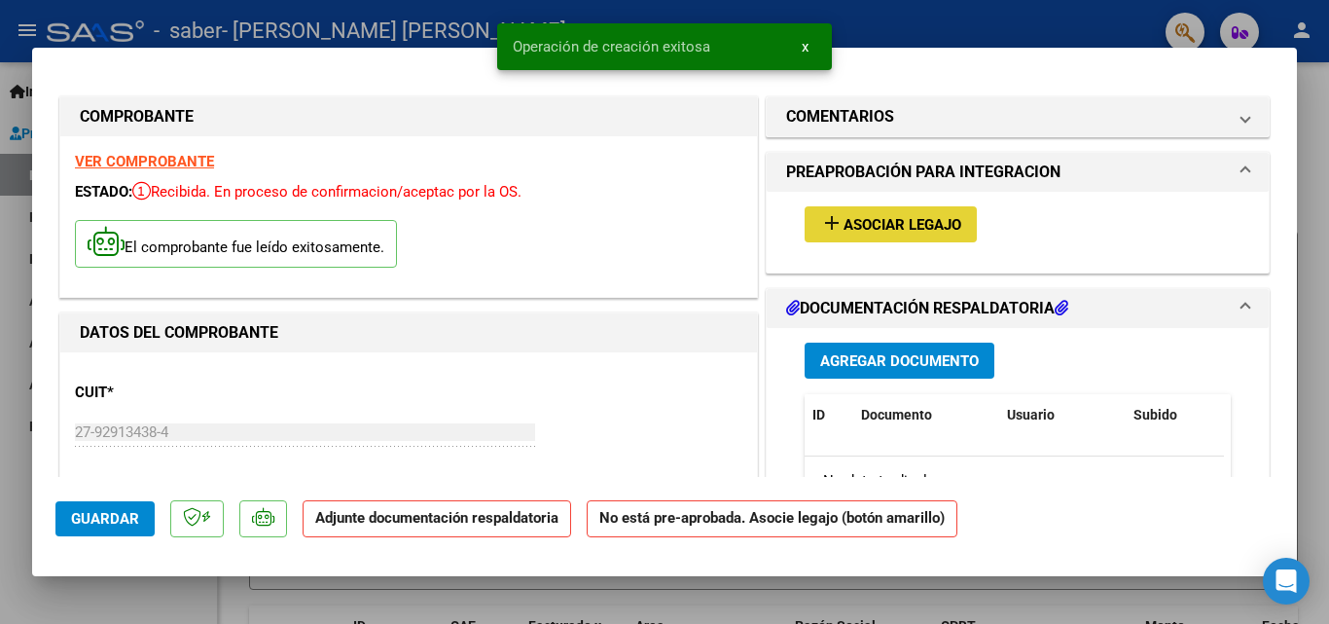
click at [858, 220] on span "Asociar Legajo" at bounding box center [902, 225] width 118 height 18
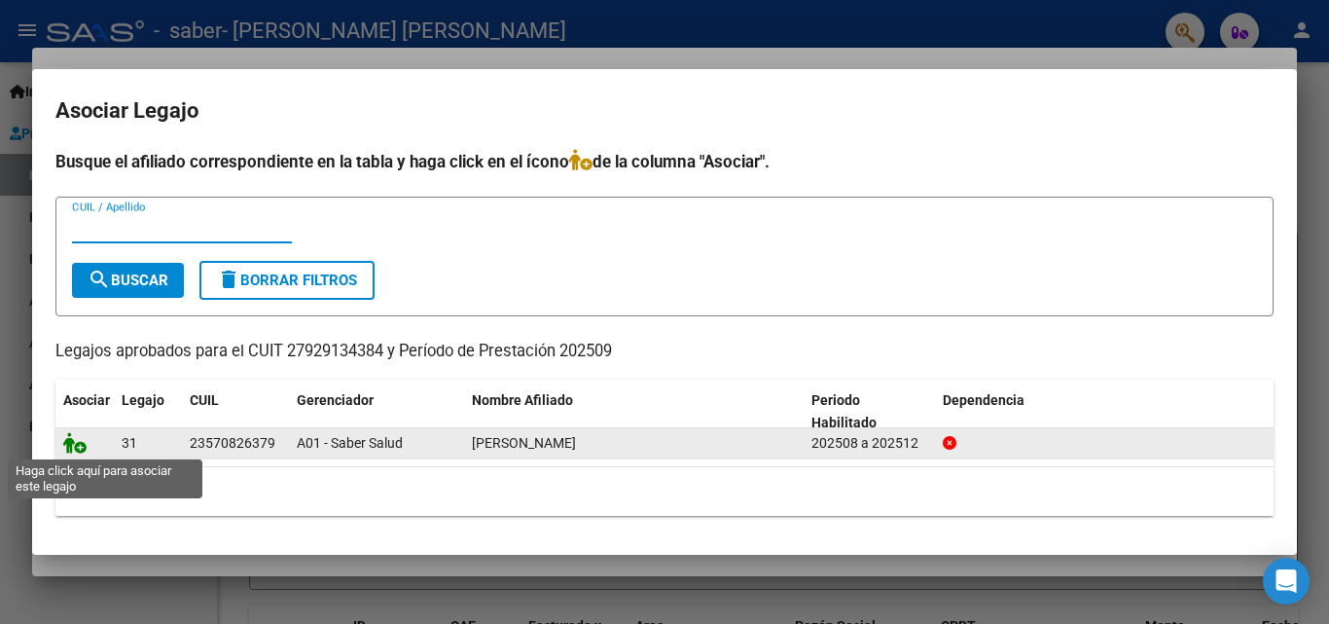
click at [75, 442] on icon at bounding box center [74, 442] width 23 height 21
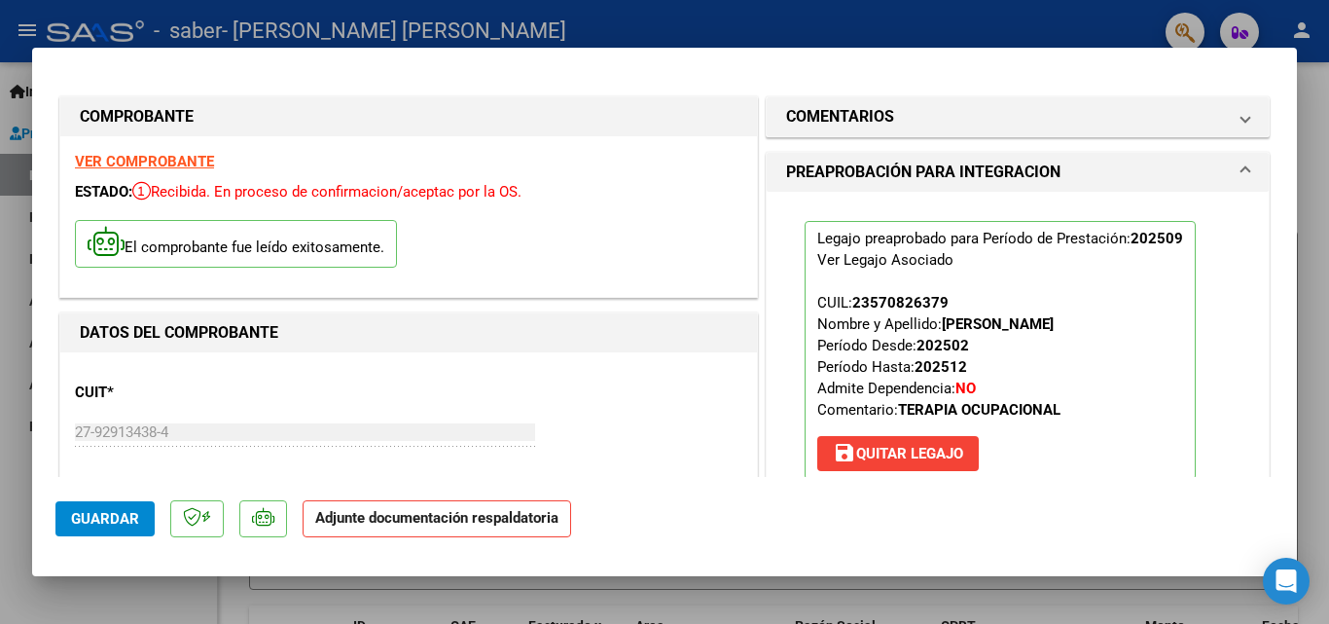
click at [121, 157] on strong "VER COMPROBANTE" at bounding box center [144, 162] width 139 height 18
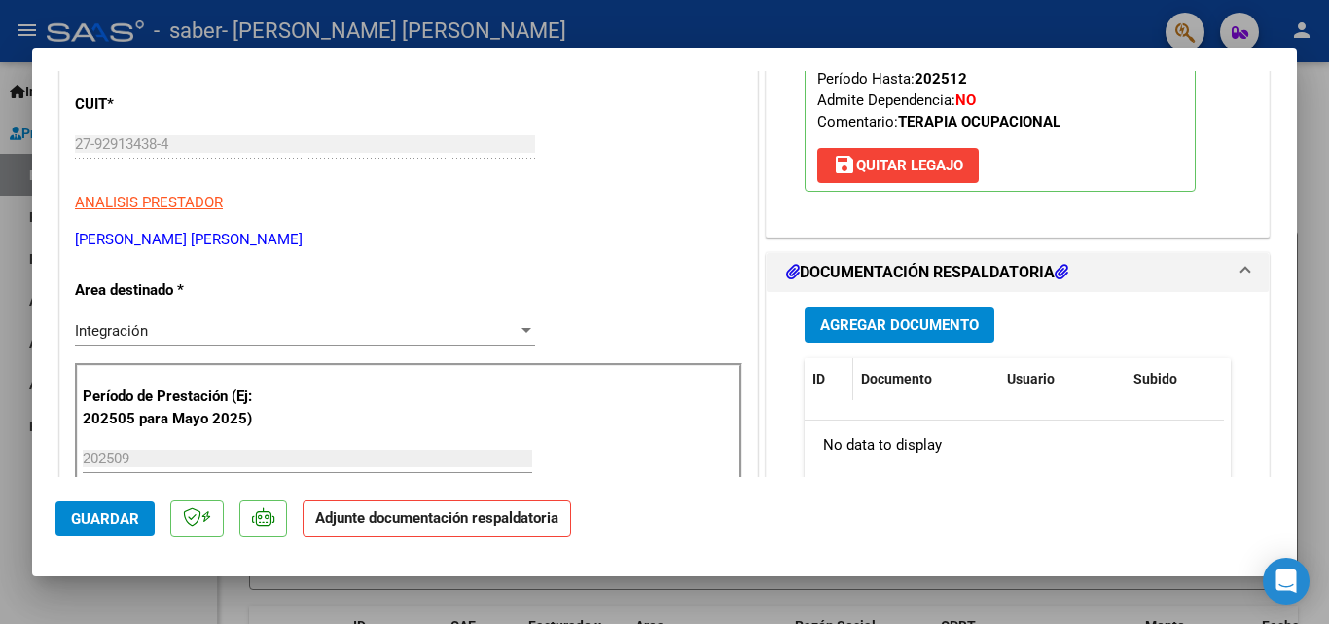
scroll to position [306, 0]
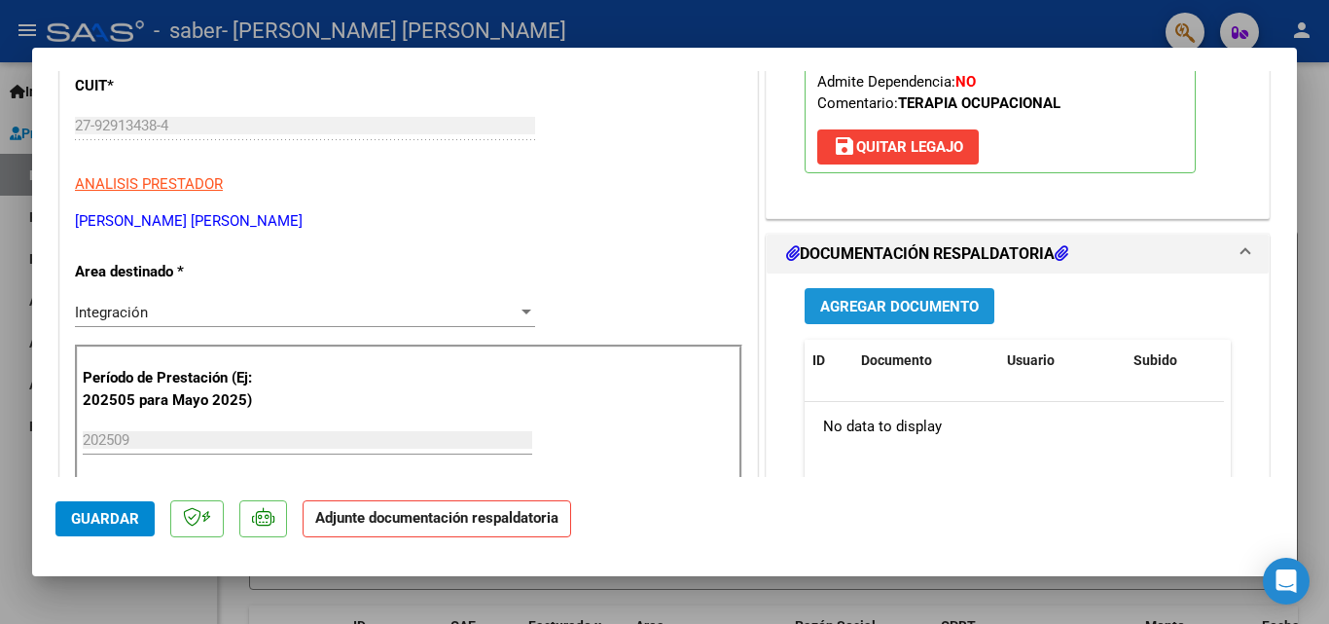
click at [854, 301] on span "Agregar Documento" at bounding box center [899, 307] width 159 height 18
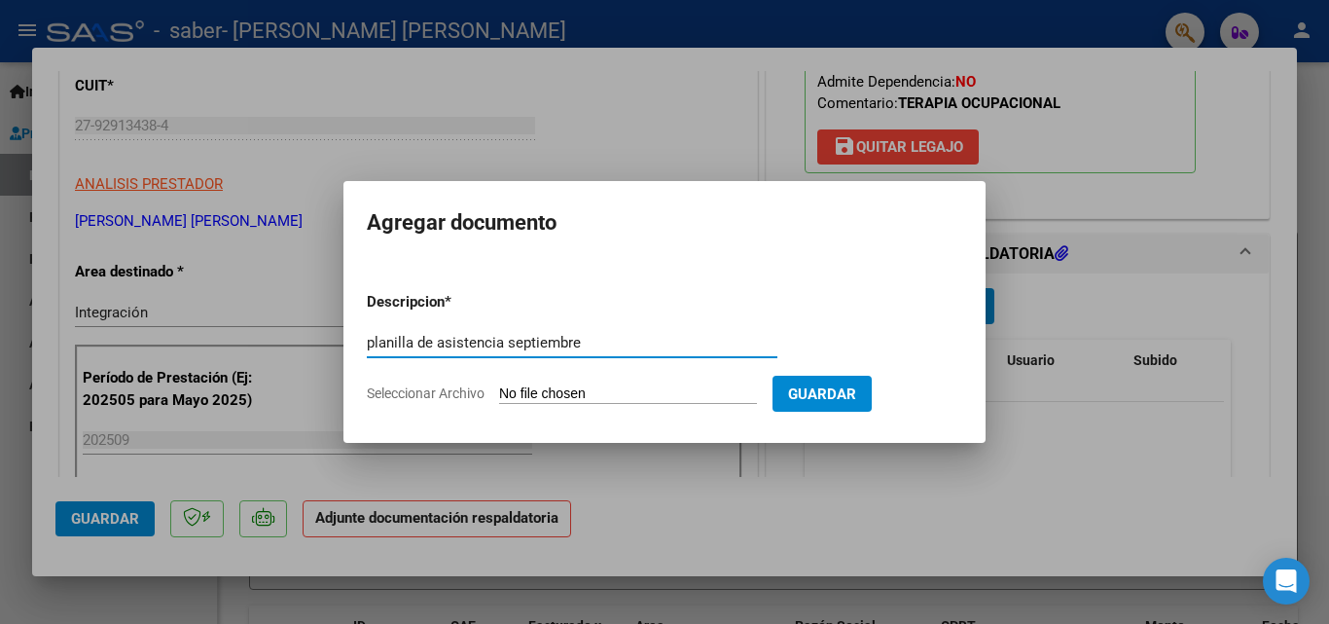
type input "planilla de asistencia septiembre"
click at [550, 387] on input "Seleccionar Archivo" at bounding box center [628, 394] width 258 height 18
type input "C:\fakepath\[PERSON_NAME] septiembre.pdf"
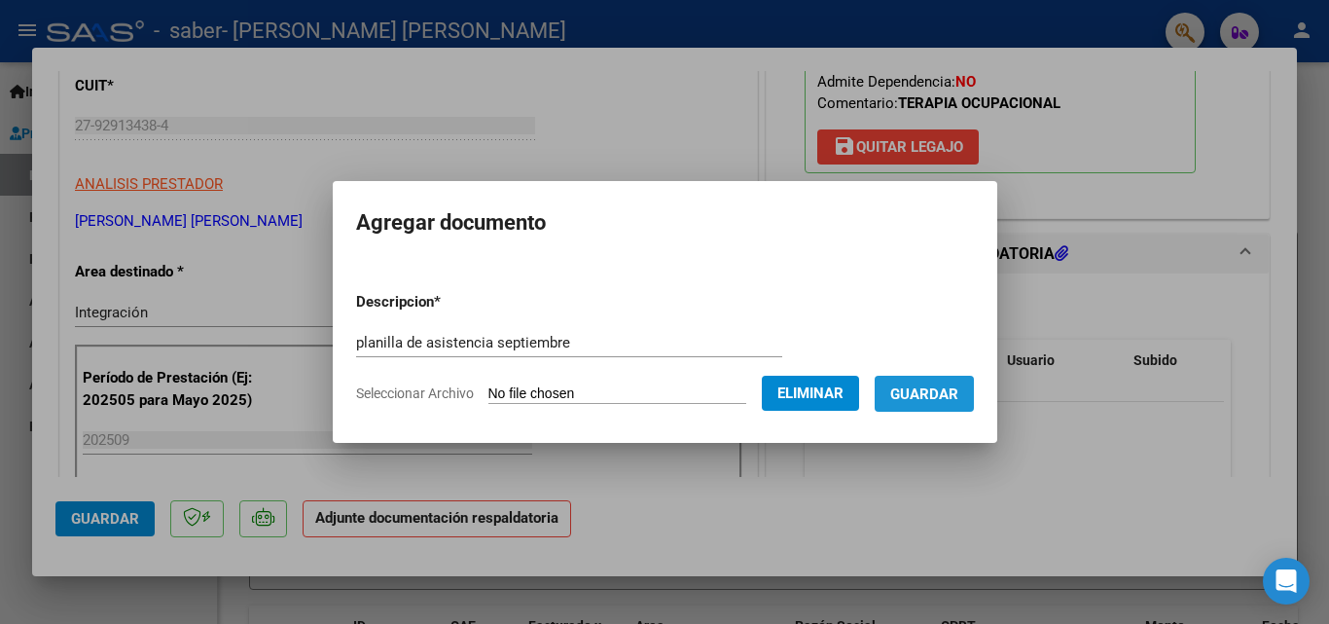
click at [954, 378] on button "Guardar" at bounding box center [924, 393] width 99 height 36
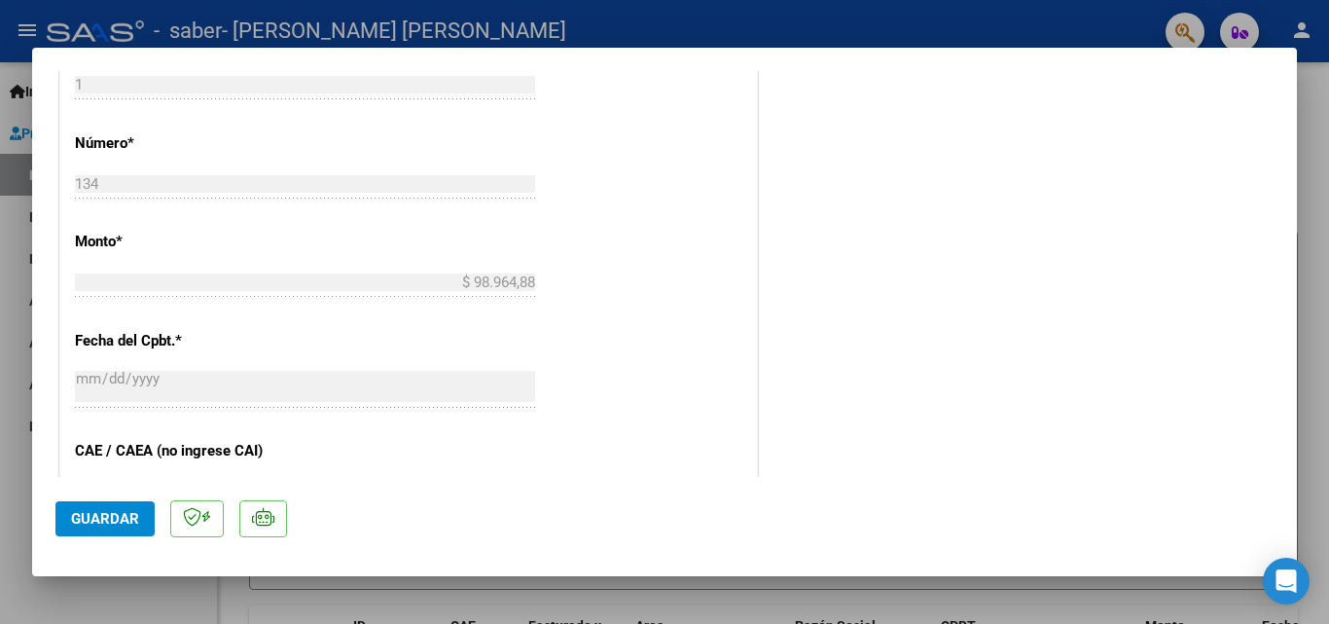
scroll to position [892, 0]
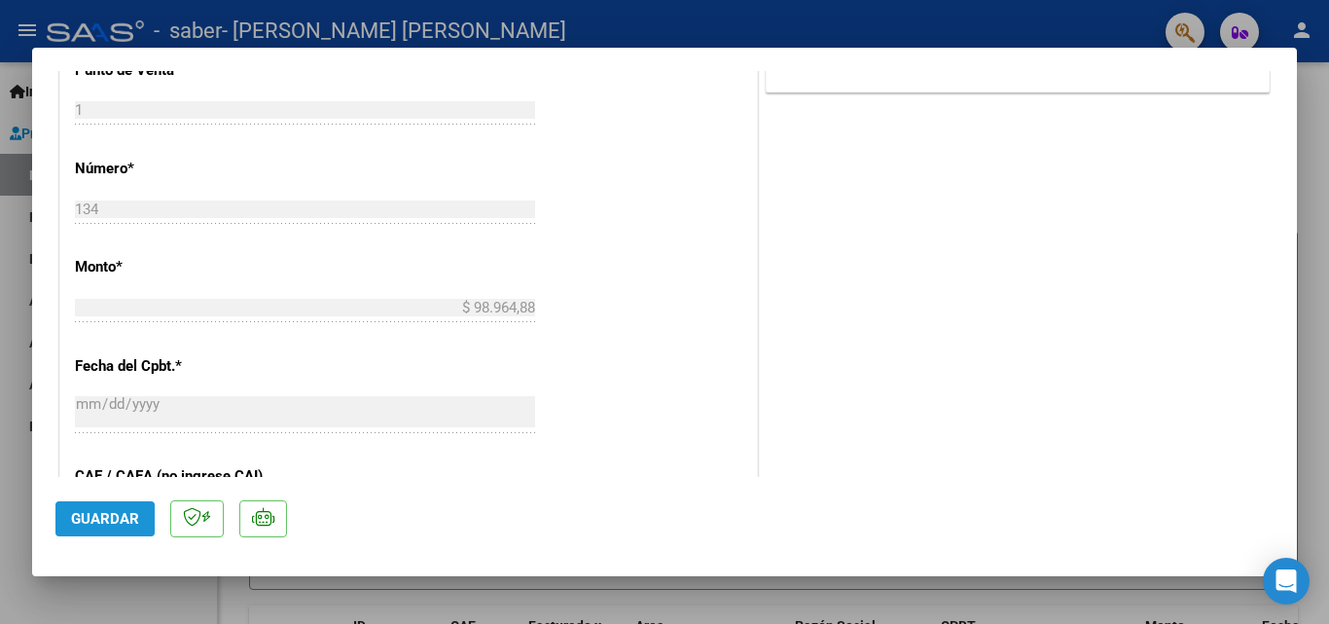
click at [112, 508] on button "Guardar" at bounding box center [104, 518] width 99 height 35
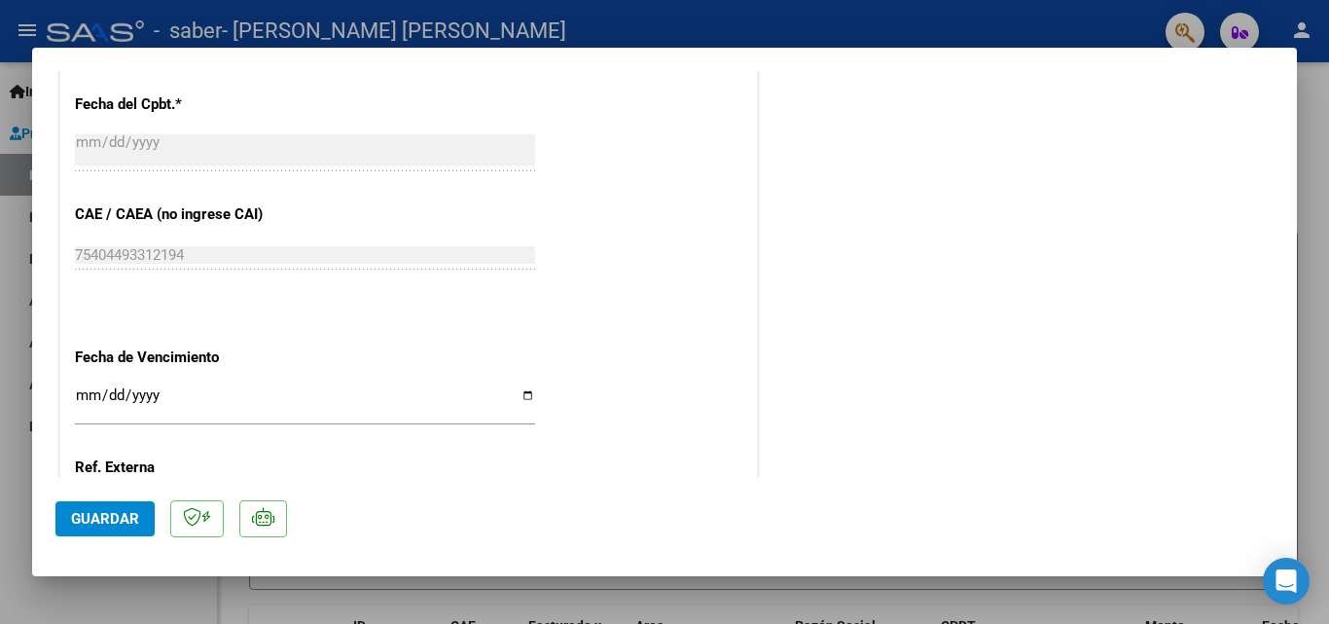
scroll to position [1336, 0]
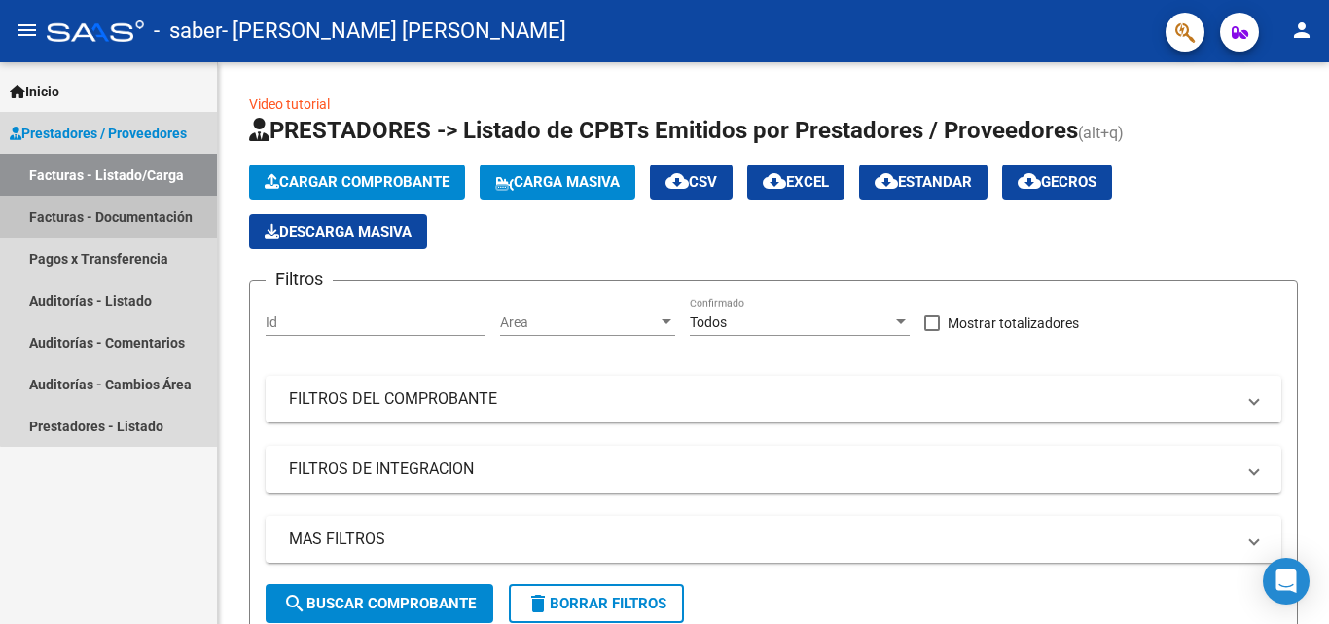
click at [138, 210] on link "Facturas - Documentación" at bounding box center [108, 217] width 217 height 42
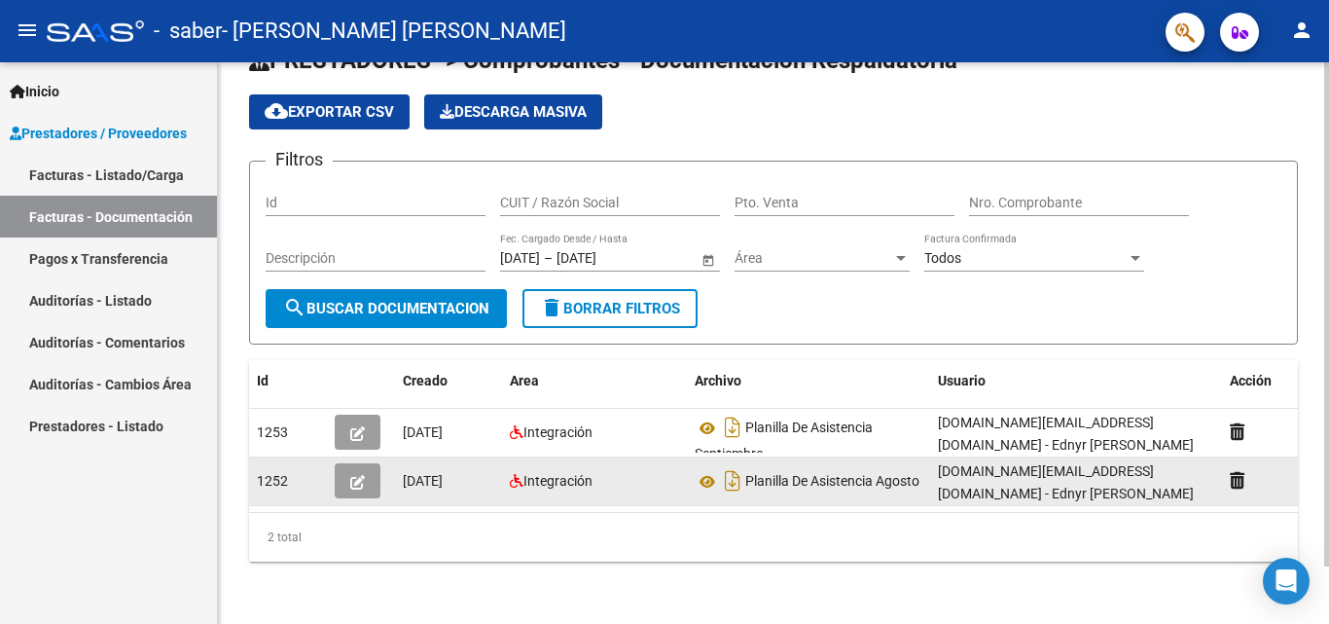
scroll to position [64, 0]
click at [355, 475] on icon "button" at bounding box center [357, 482] width 15 height 15
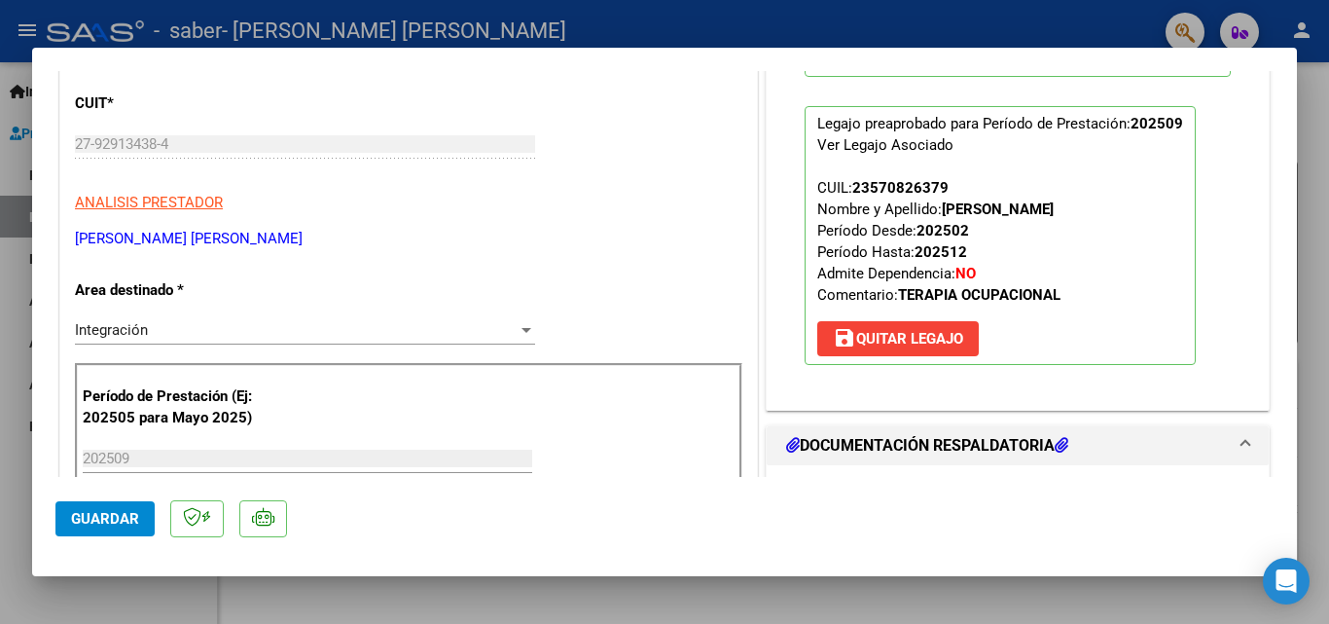
scroll to position [276, 0]
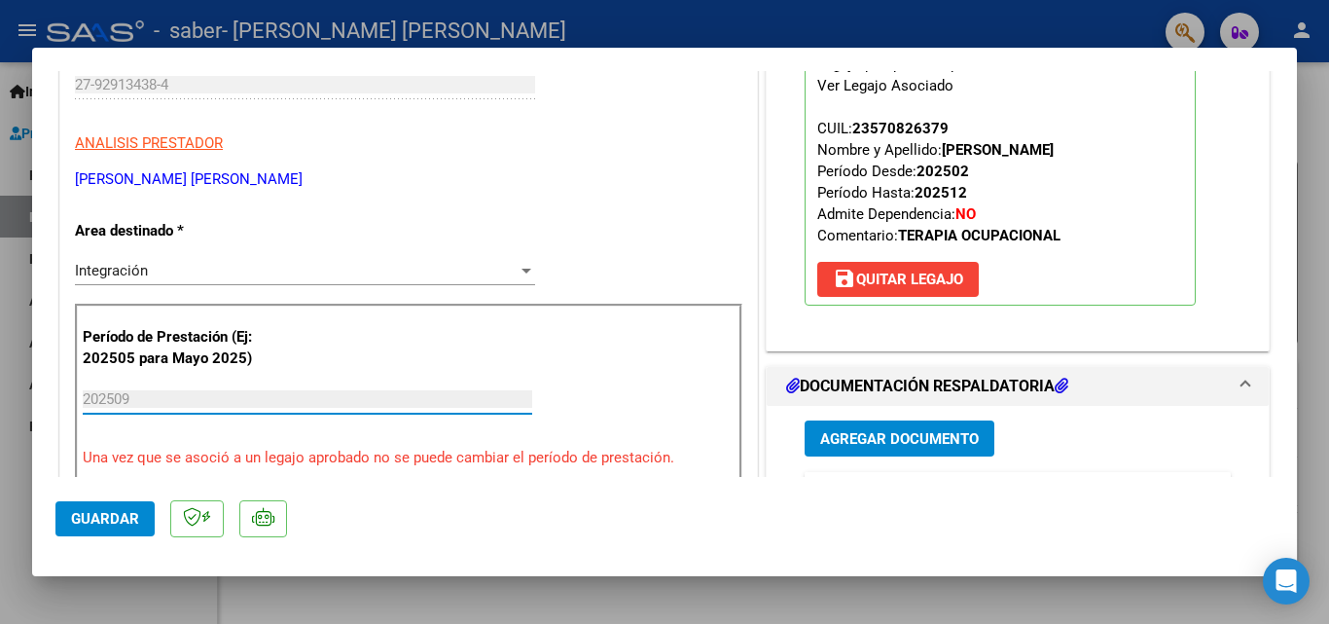
click at [156, 397] on input "202509" at bounding box center [307, 399] width 449 height 18
click at [866, 279] on span "save [PERSON_NAME]" at bounding box center [898, 279] width 130 height 18
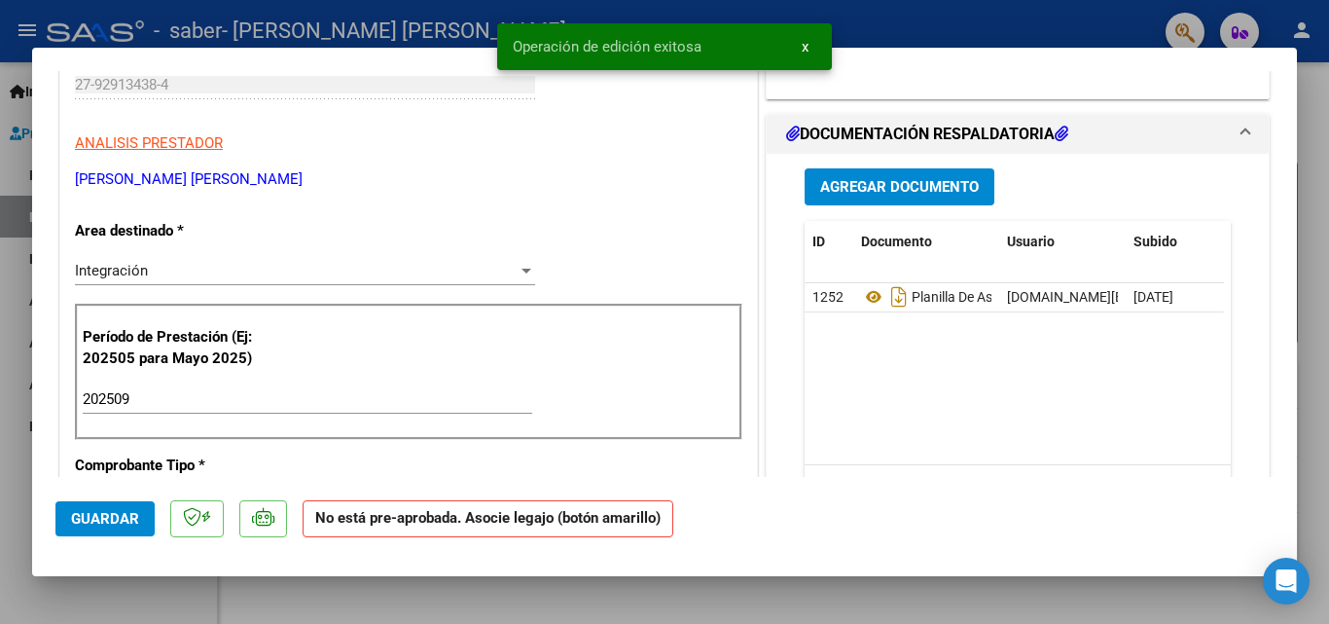
click at [150, 397] on input "202509" at bounding box center [307, 399] width 449 height 18
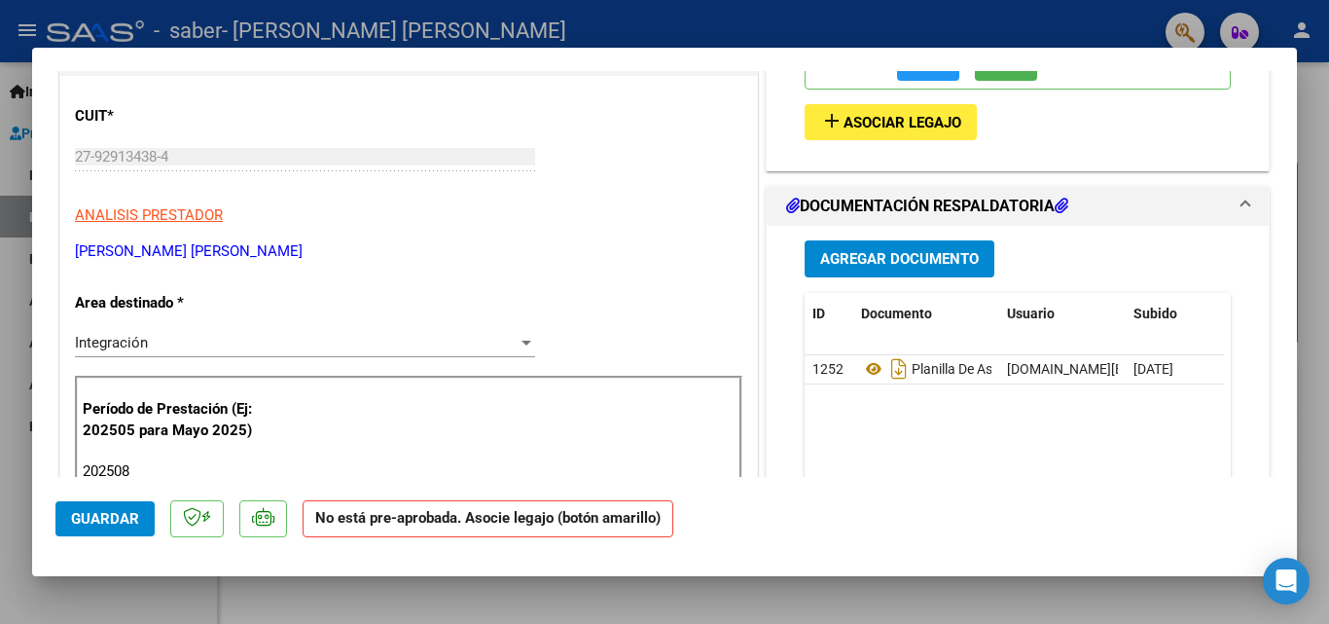
scroll to position [123, 0]
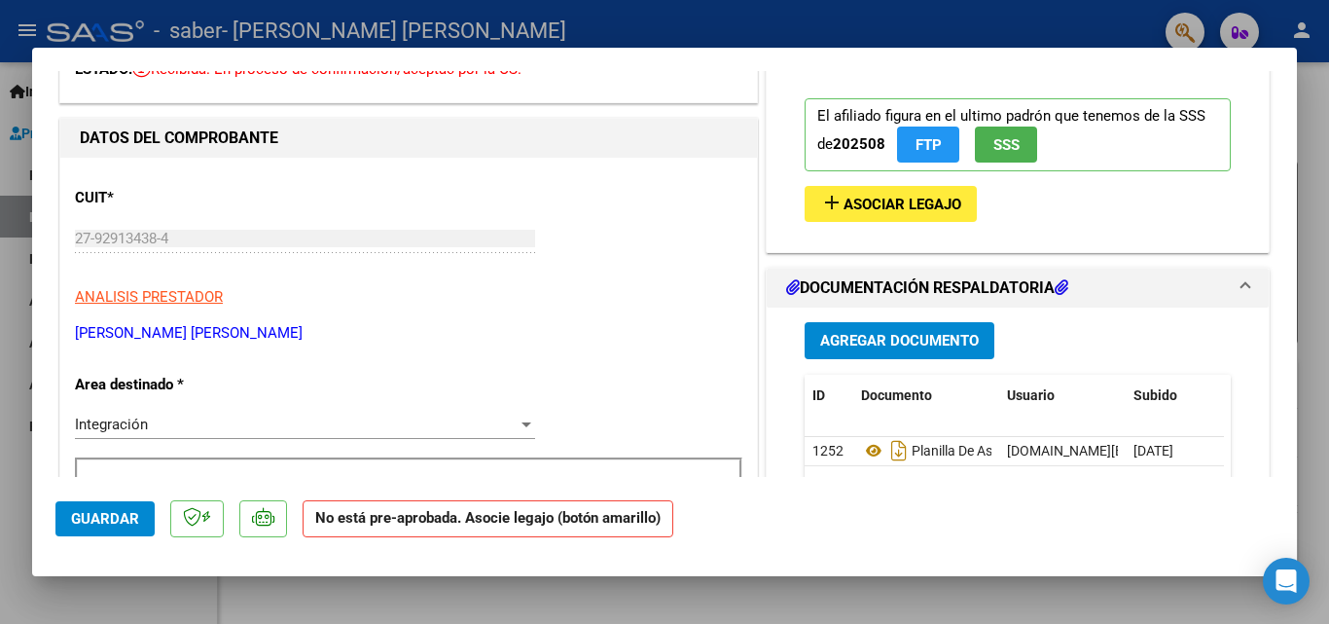
type input "202508"
click at [880, 207] on span "Asociar Legajo" at bounding box center [902, 205] width 118 height 18
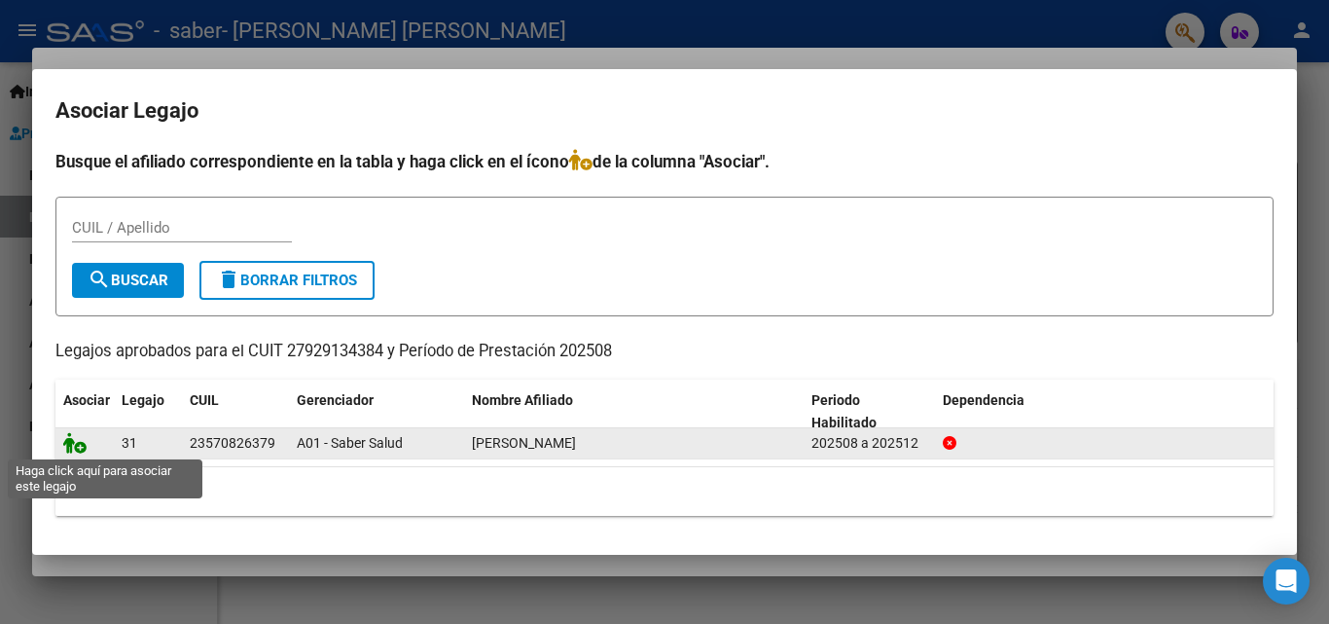
click at [73, 443] on icon at bounding box center [74, 442] width 23 height 21
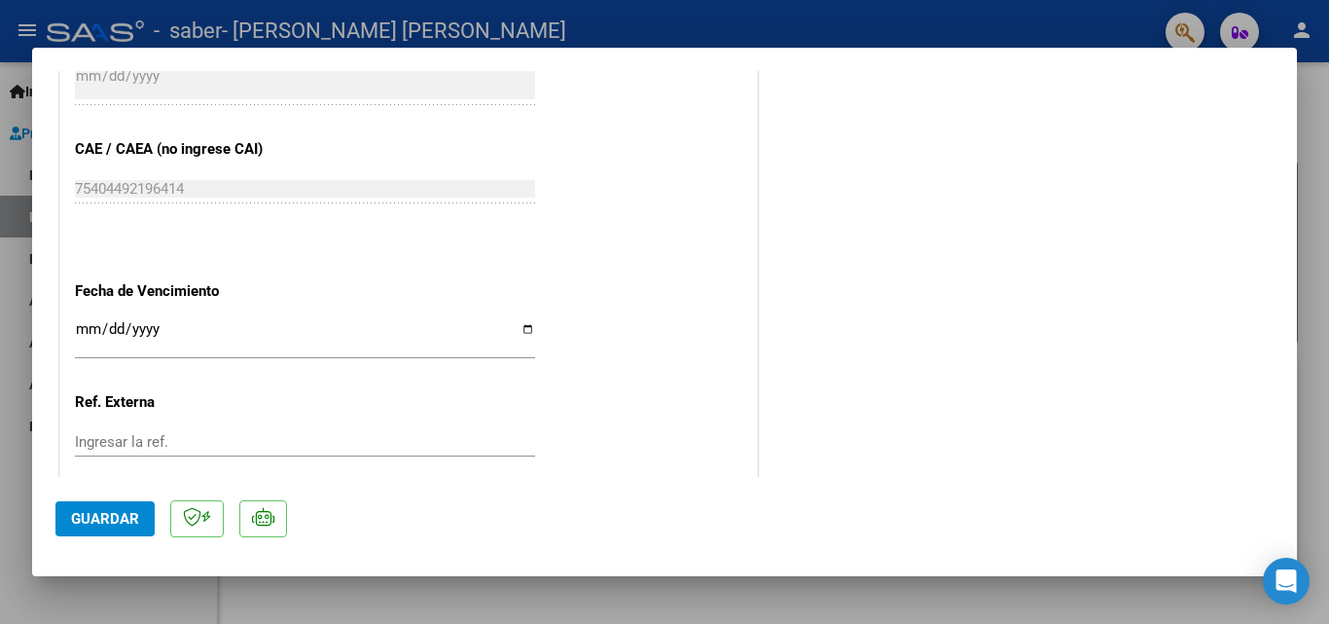
scroll to position [1152, 0]
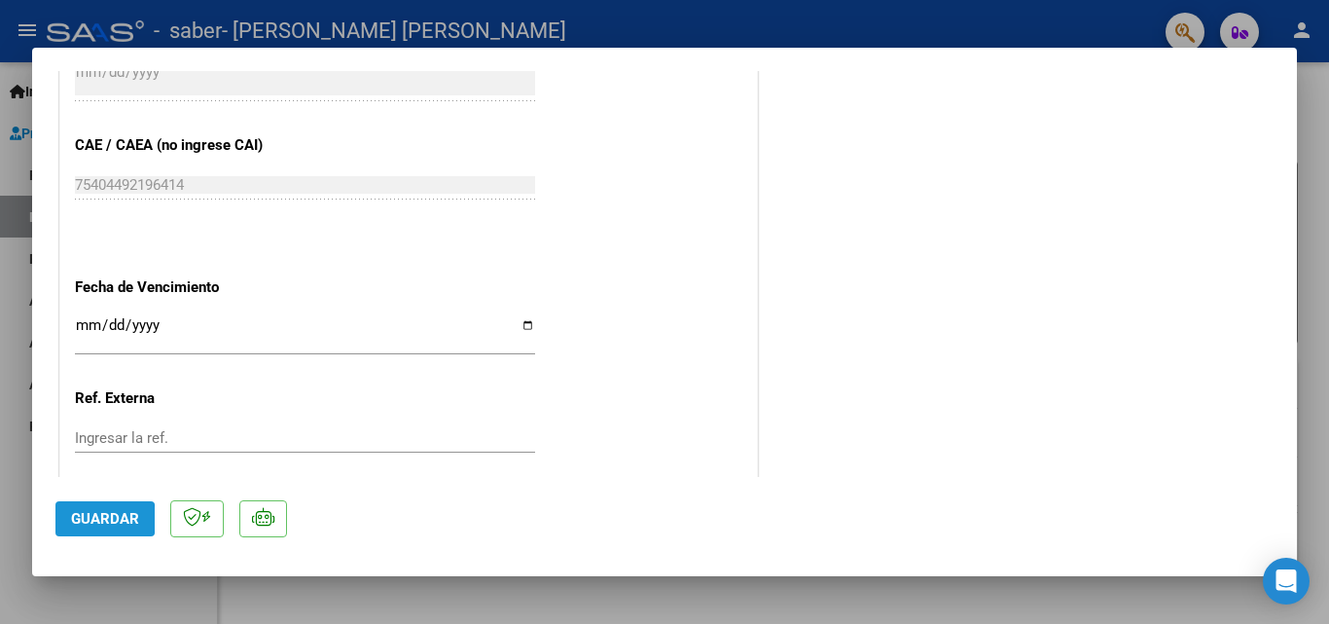
click at [87, 518] on span "Guardar" at bounding box center [105, 519] width 68 height 18
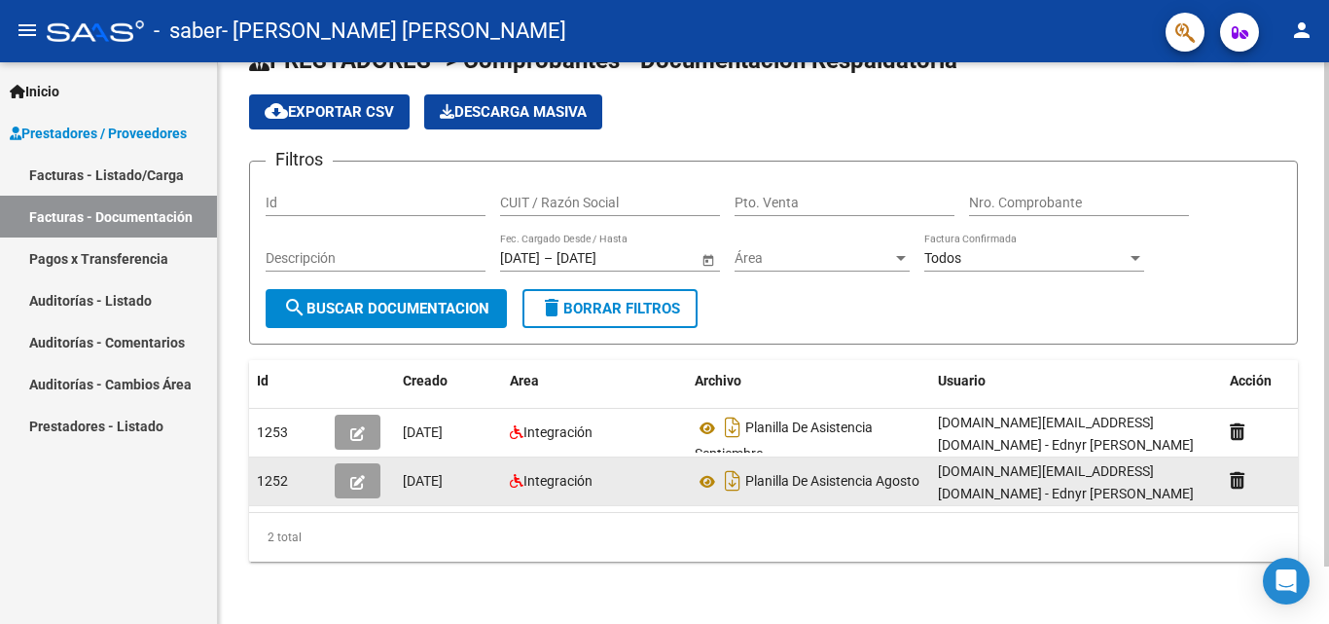
scroll to position [0, 0]
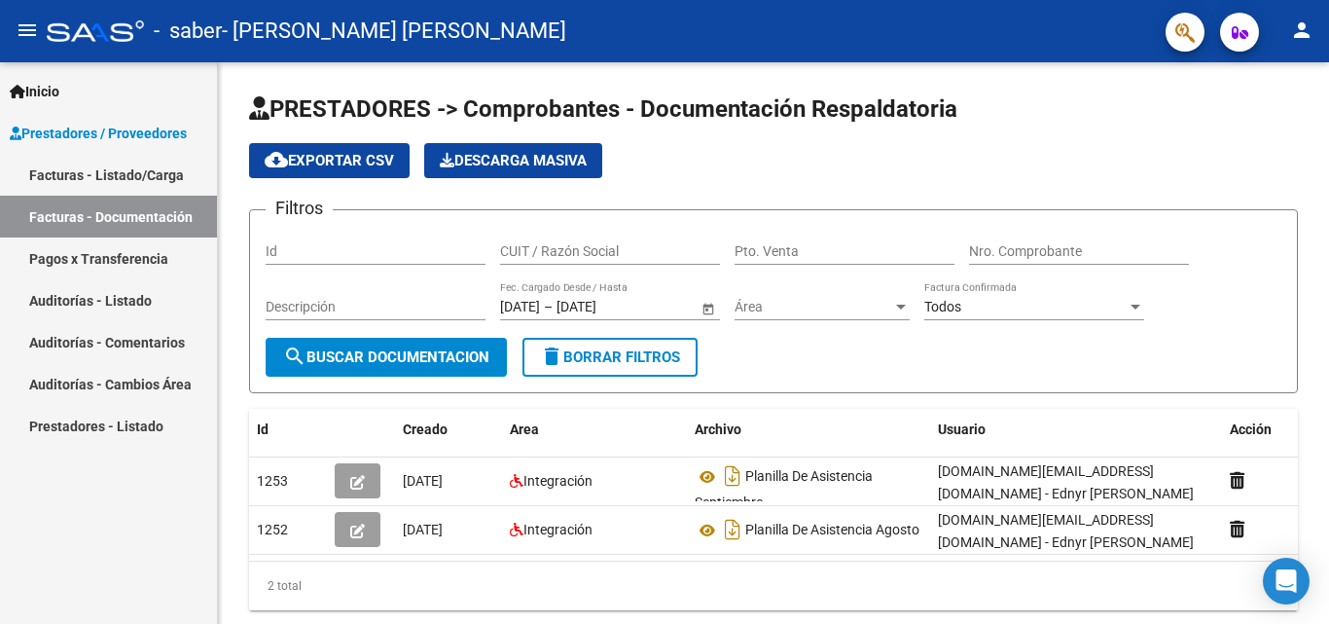
click at [129, 257] on link "Pagos x Transferencia" at bounding box center [108, 258] width 217 height 42
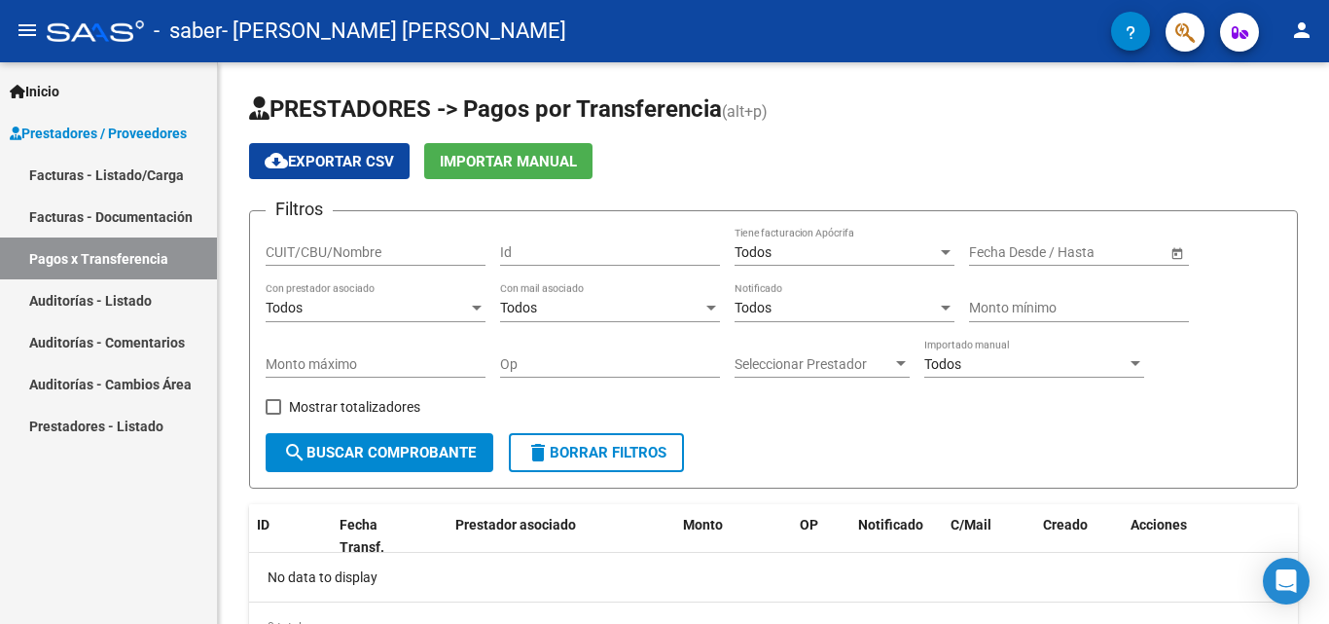
click at [1312, 37] on mat-icon "person" at bounding box center [1301, 29] width 23 height 23
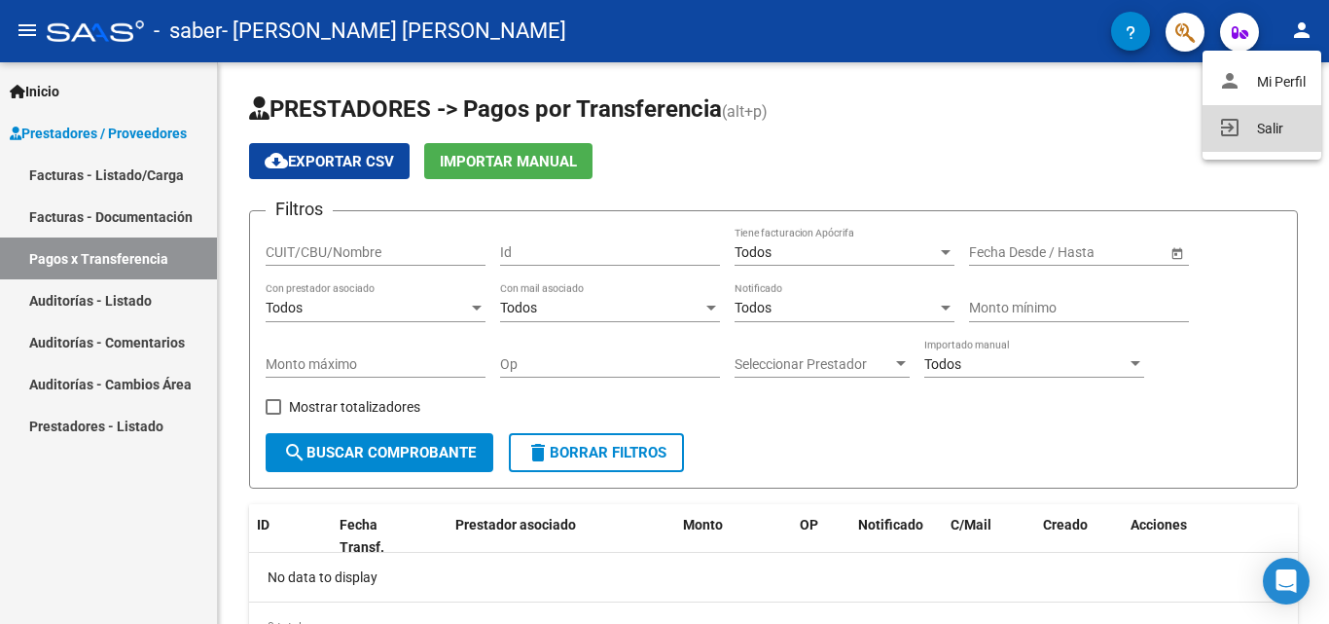
click at [1263, 124] on button "exit_to_app Salir" at bounding box center [1261, 128] width 119 height 47
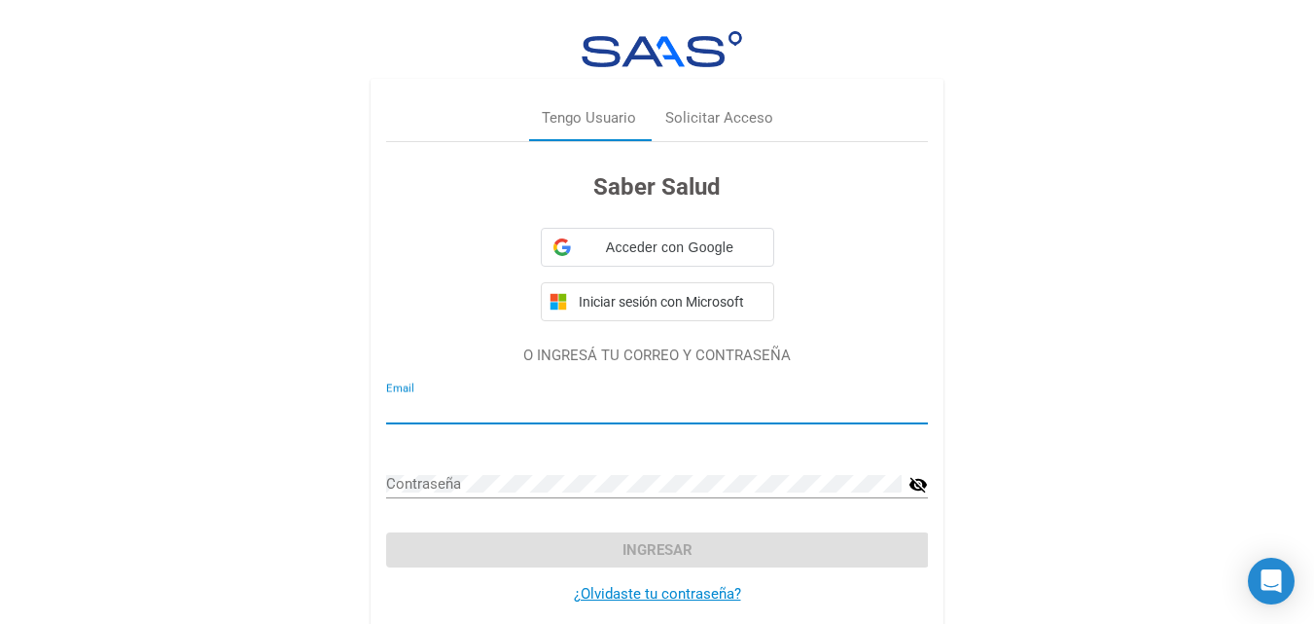
type input "[DOMAIN_NAME][EMAIL_ADDRESS][DOMAIN_NAME]"
